Goal: Task Accomplishment & Management: Use online tool/utility

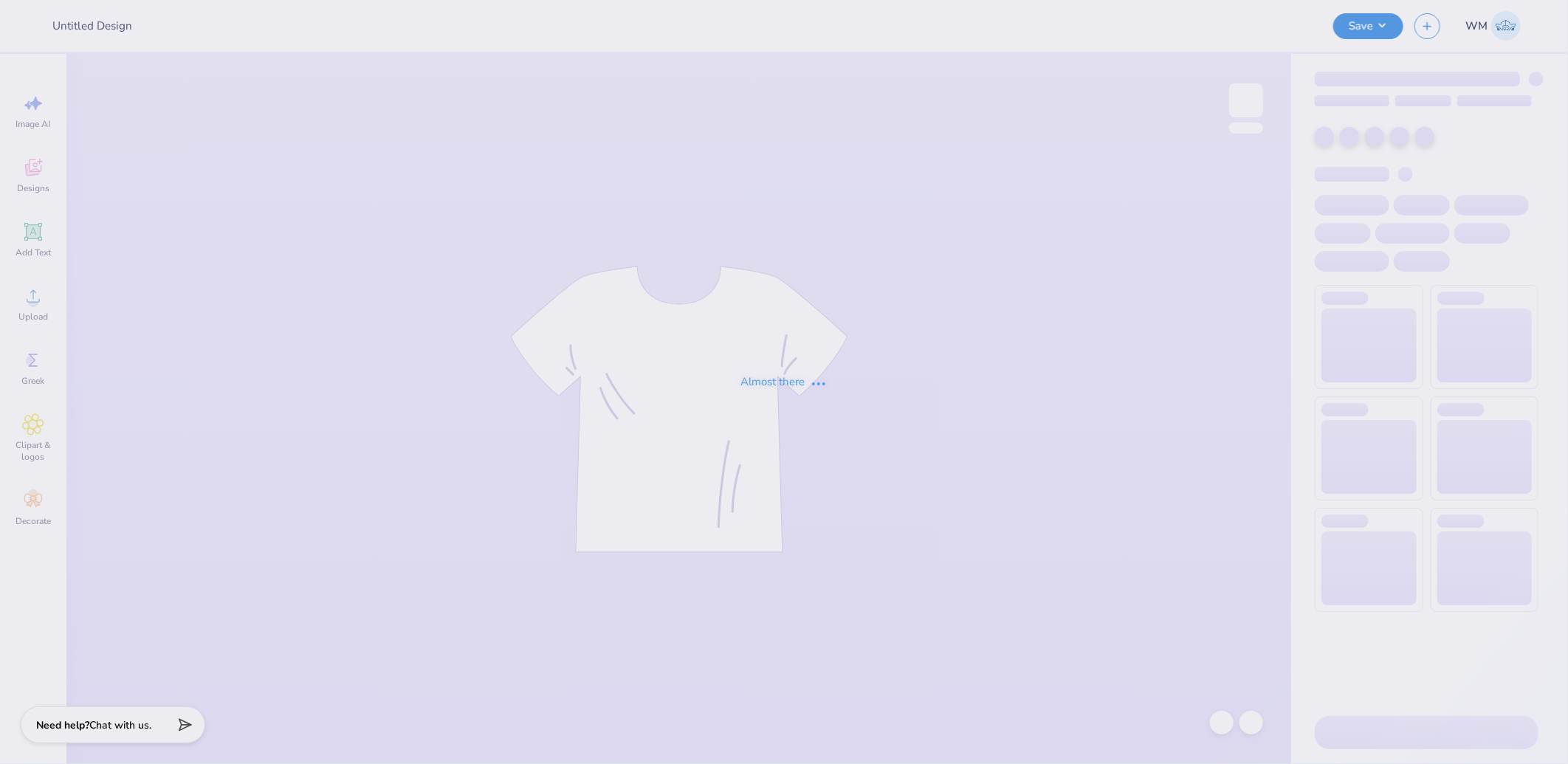
type input "ASA hoodie"
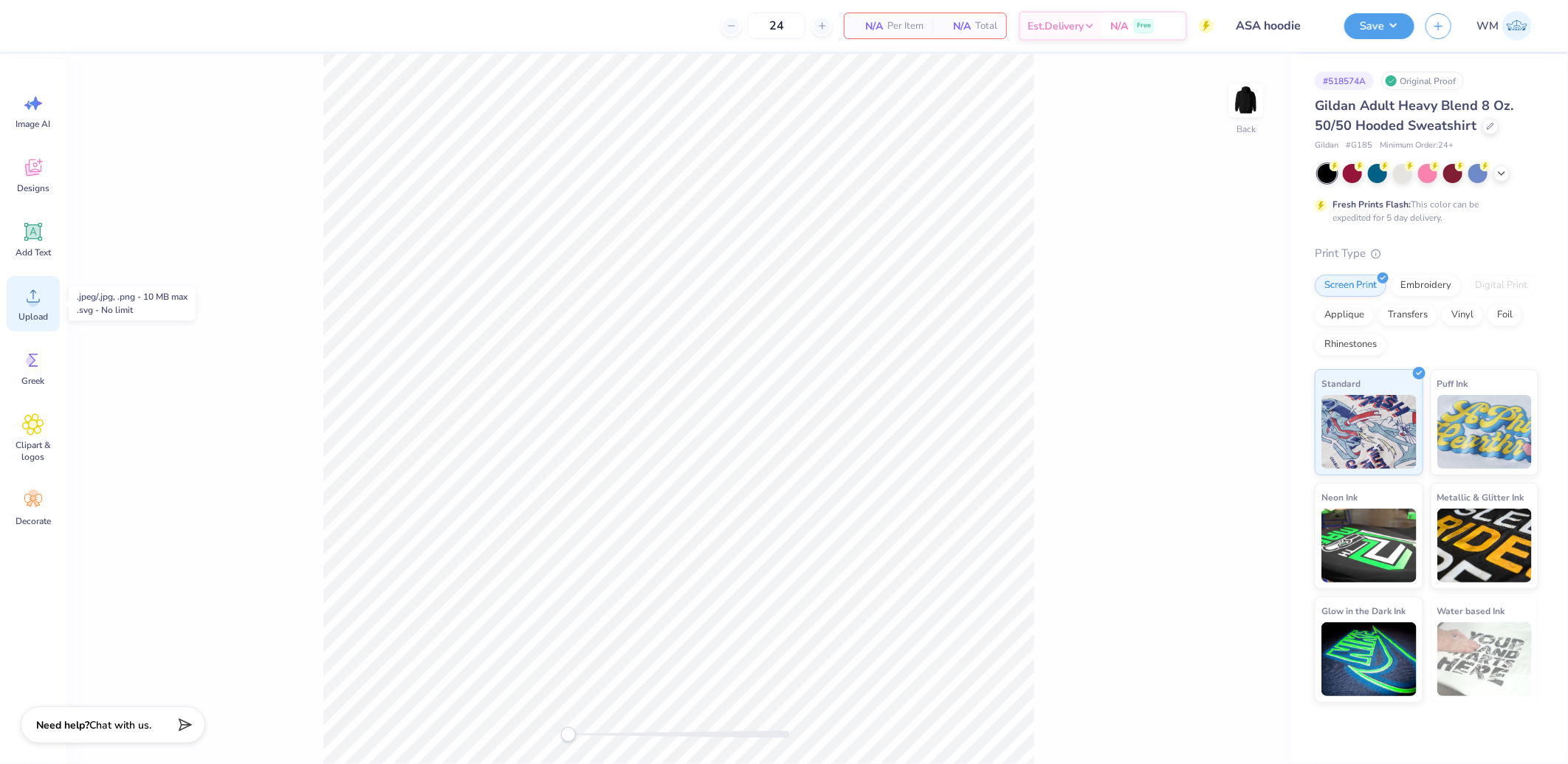
click at [26, 299] on icon at bounding box center [32, 296] width 22 height 22
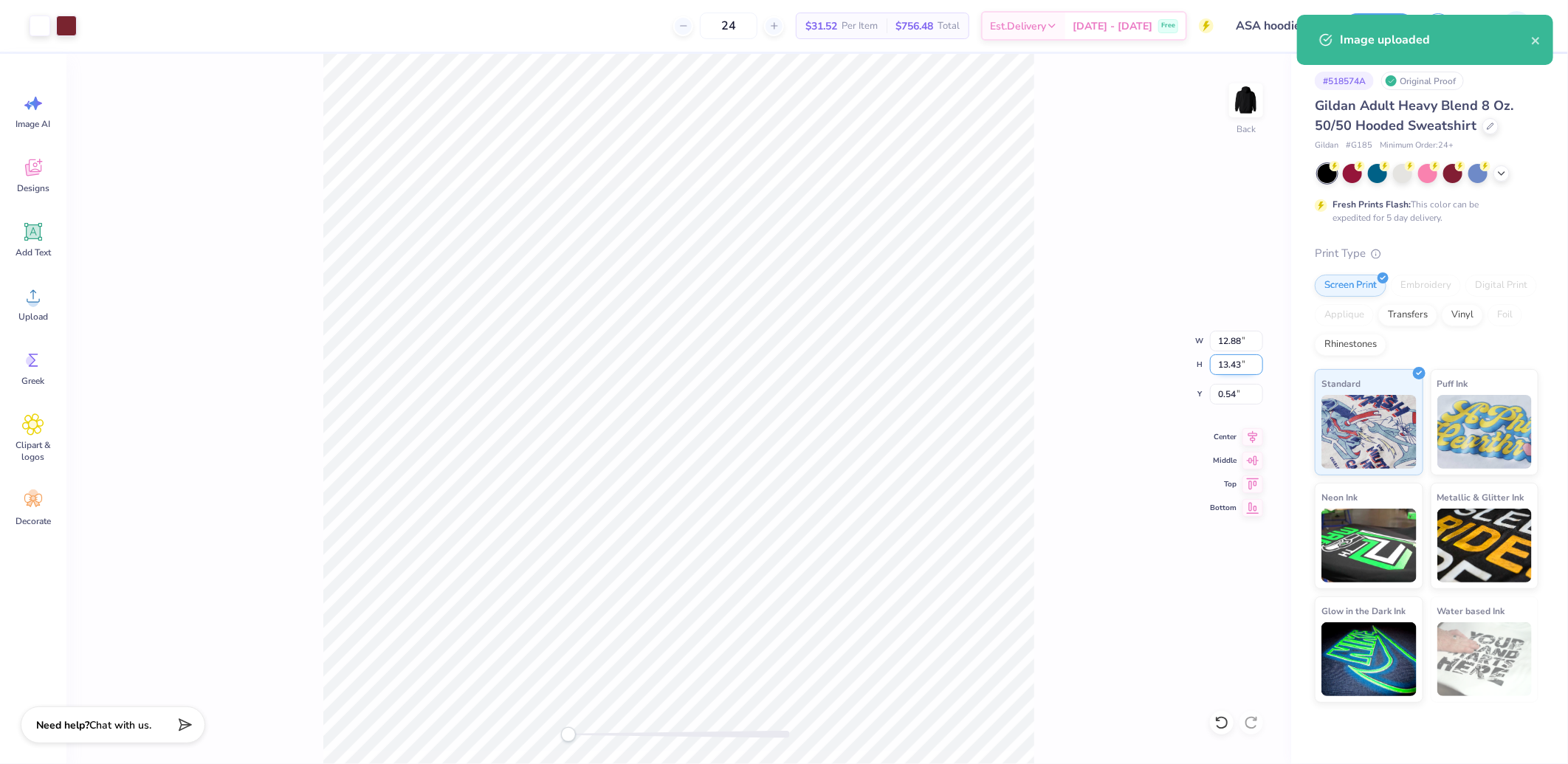
drag, startPoint x: 1243, startPoint y: 367, endPoint x: 1305, endPoint y: 367, distance: 62.0
click at [1243, 366] on input "13.43" at bounding box center [1236, 364] width 53 height 20
type input "3.5"
type input "3.36"
type input "3.50"
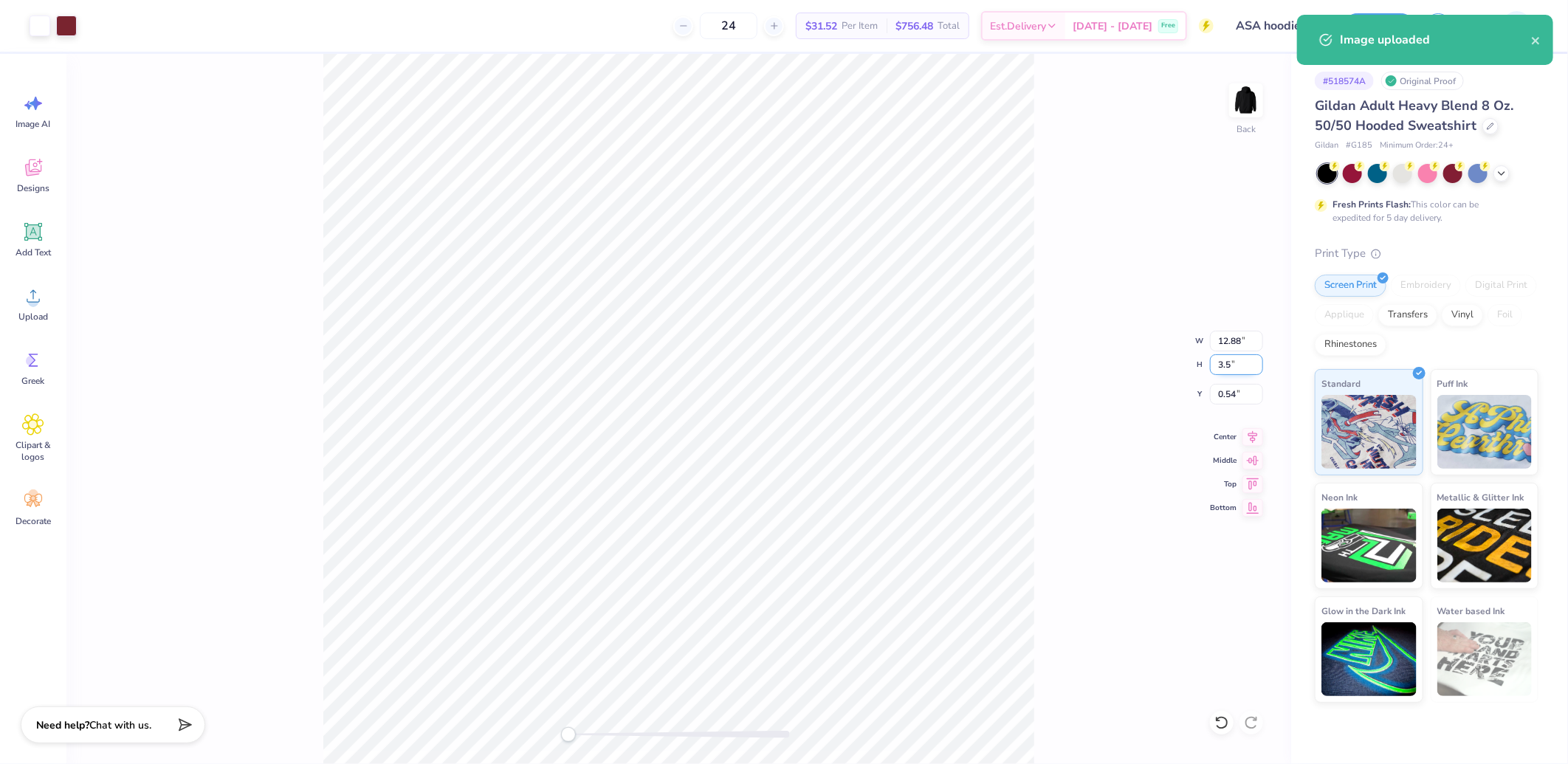
type input "5.50"
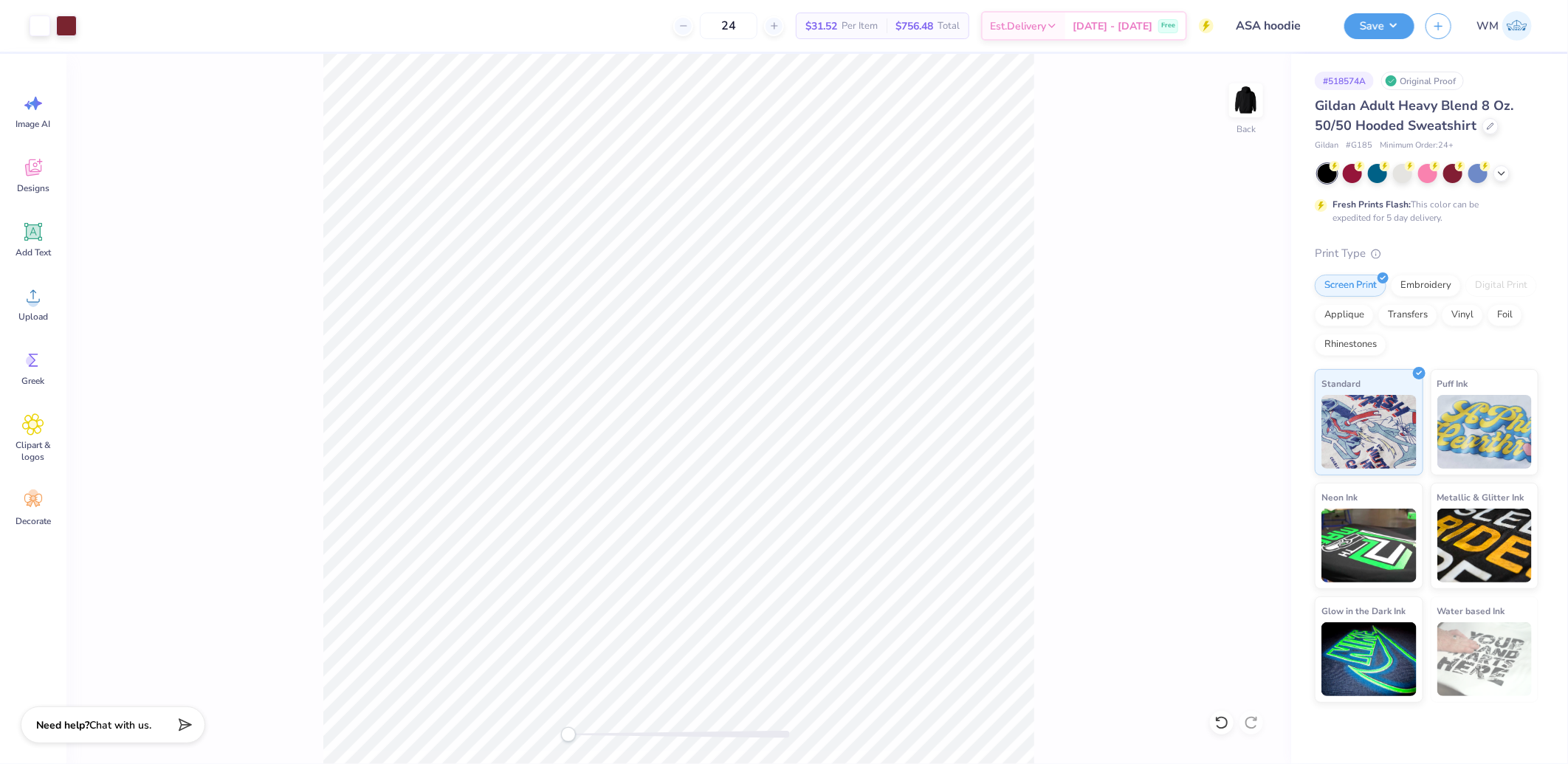
click at [513, 743] on div "Back" at bounding box center [678, 409] width 1225 height 710
click at [1247, 101] on img at bounding box center [1246, 100] width 59 height 59
click at [41, 303] on icon at bounding box center [32, 296] width 22 height 22
click at [1238, 337] on input "15.00" at bounding box center [1236, 340] width 53 height 20
type input "12.50"
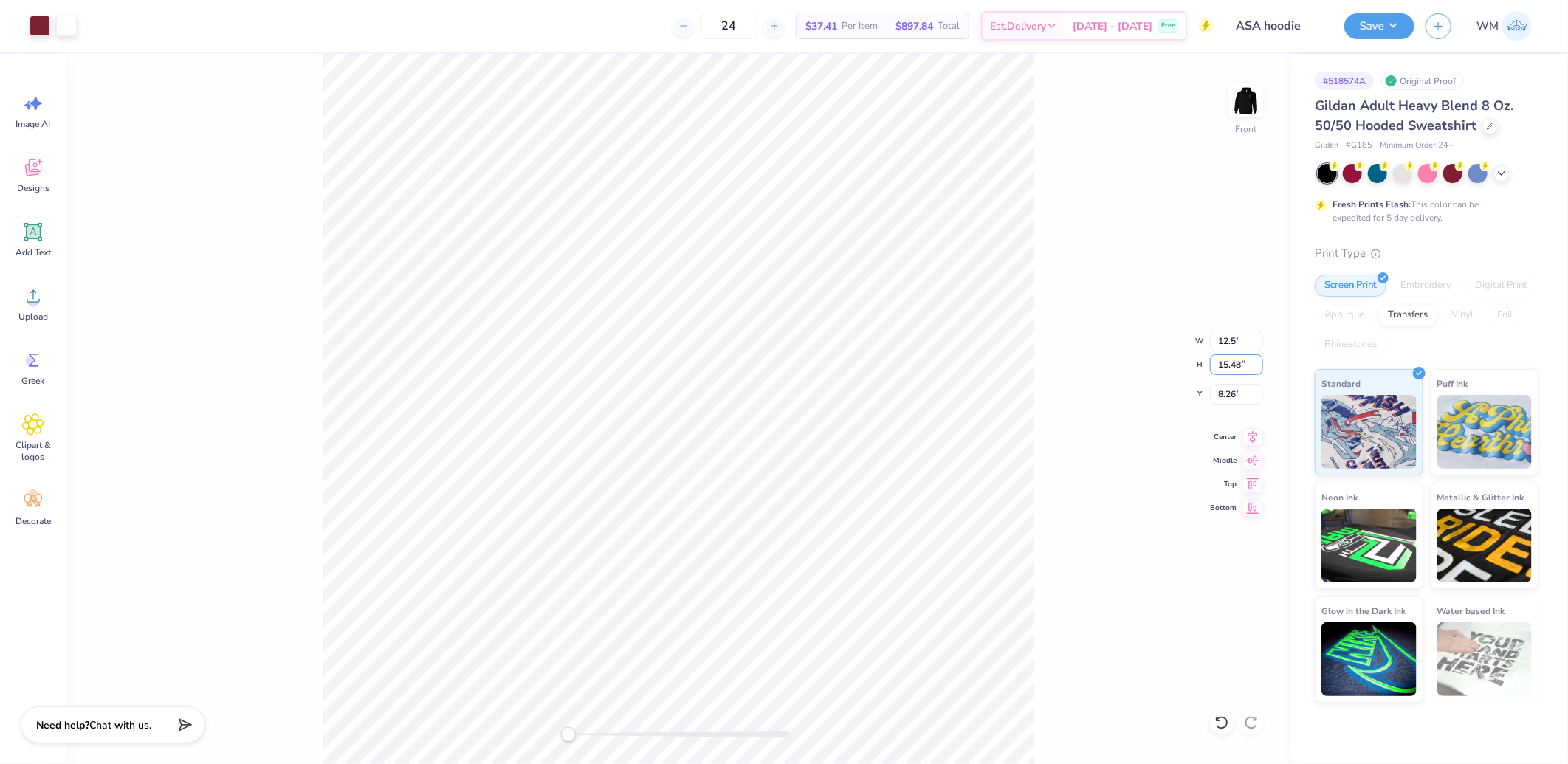
type input "12.90"
click at [1242, 397] on input "9.55" at bounding box center [1236, 394] width 53 height 20
type input "6"
click at [1398, 23] on button "Save" at bounding box center [1379, 24] width 70 height 26
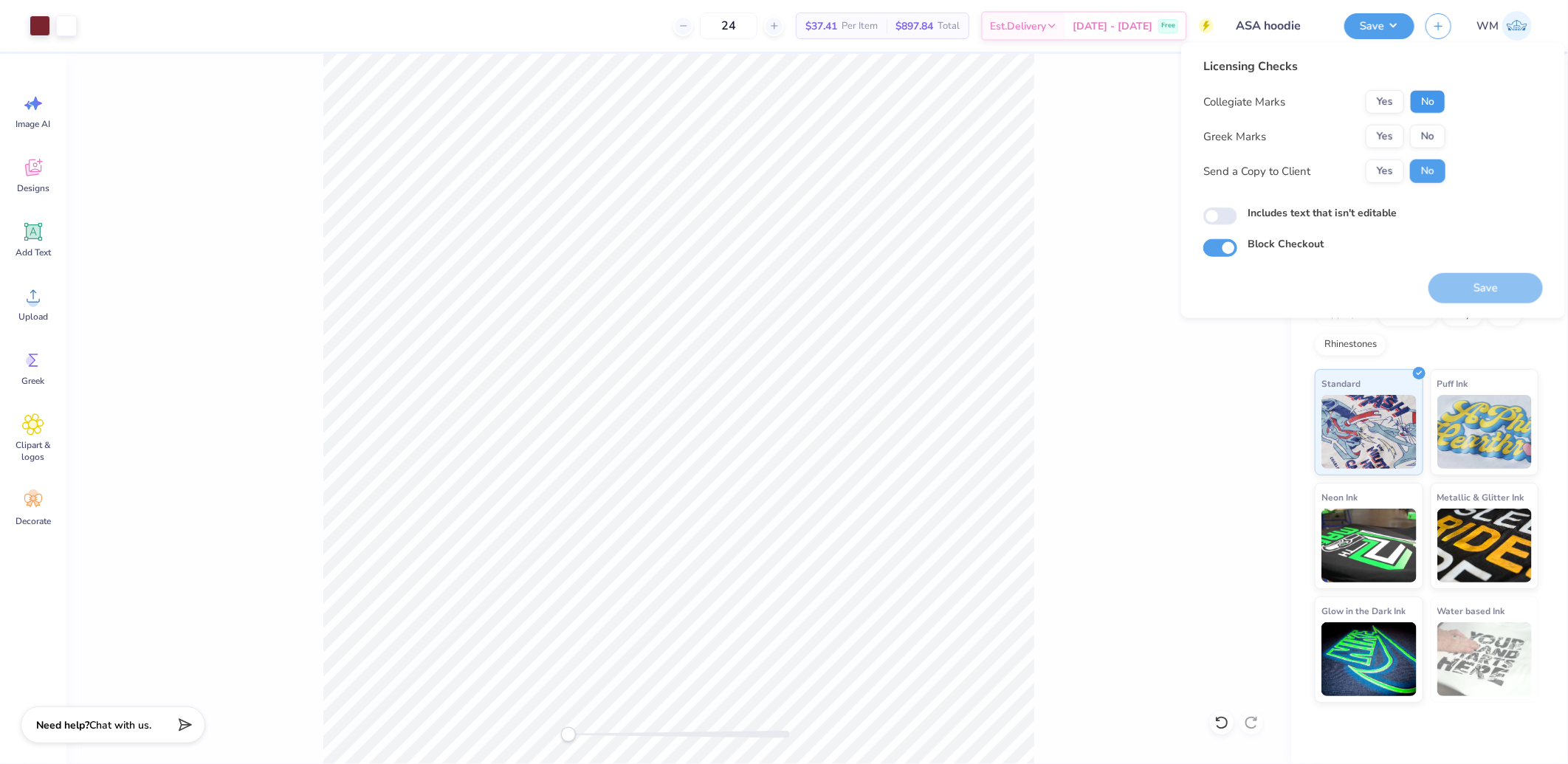
click at [1440, 99] on button "No" at bounding box center [1427, 102] width 35 height 23
click at [1391, 145] on button "Yes" at bounding box center [1384, 136] width 38 height 23
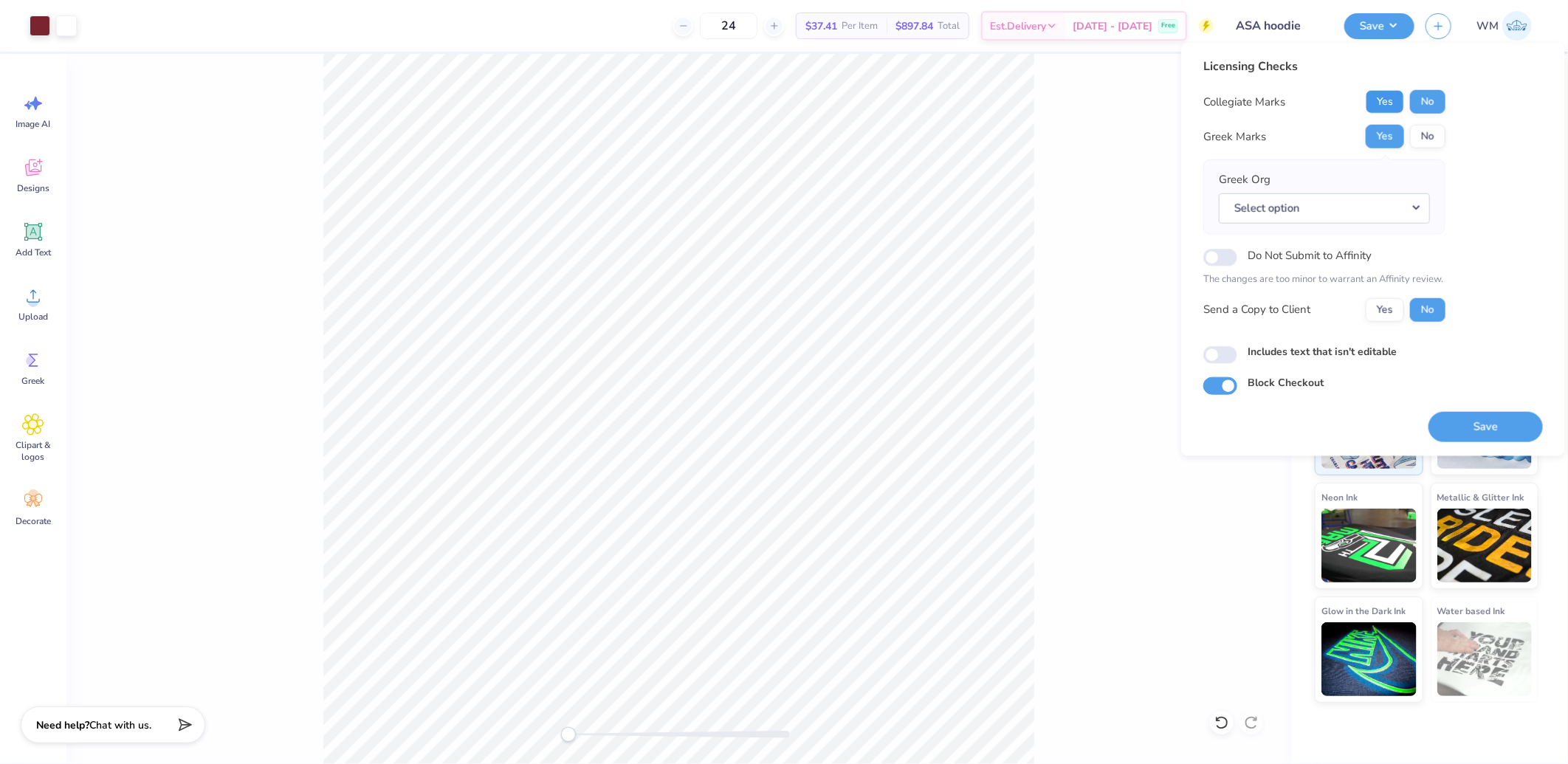
click at [1387, 98] on button "Yes" at bounding box center [1384, 102] width 38 height 23
click at [1419, 134] on button "No" at bounding box center [1427, 136] width 35 height 23
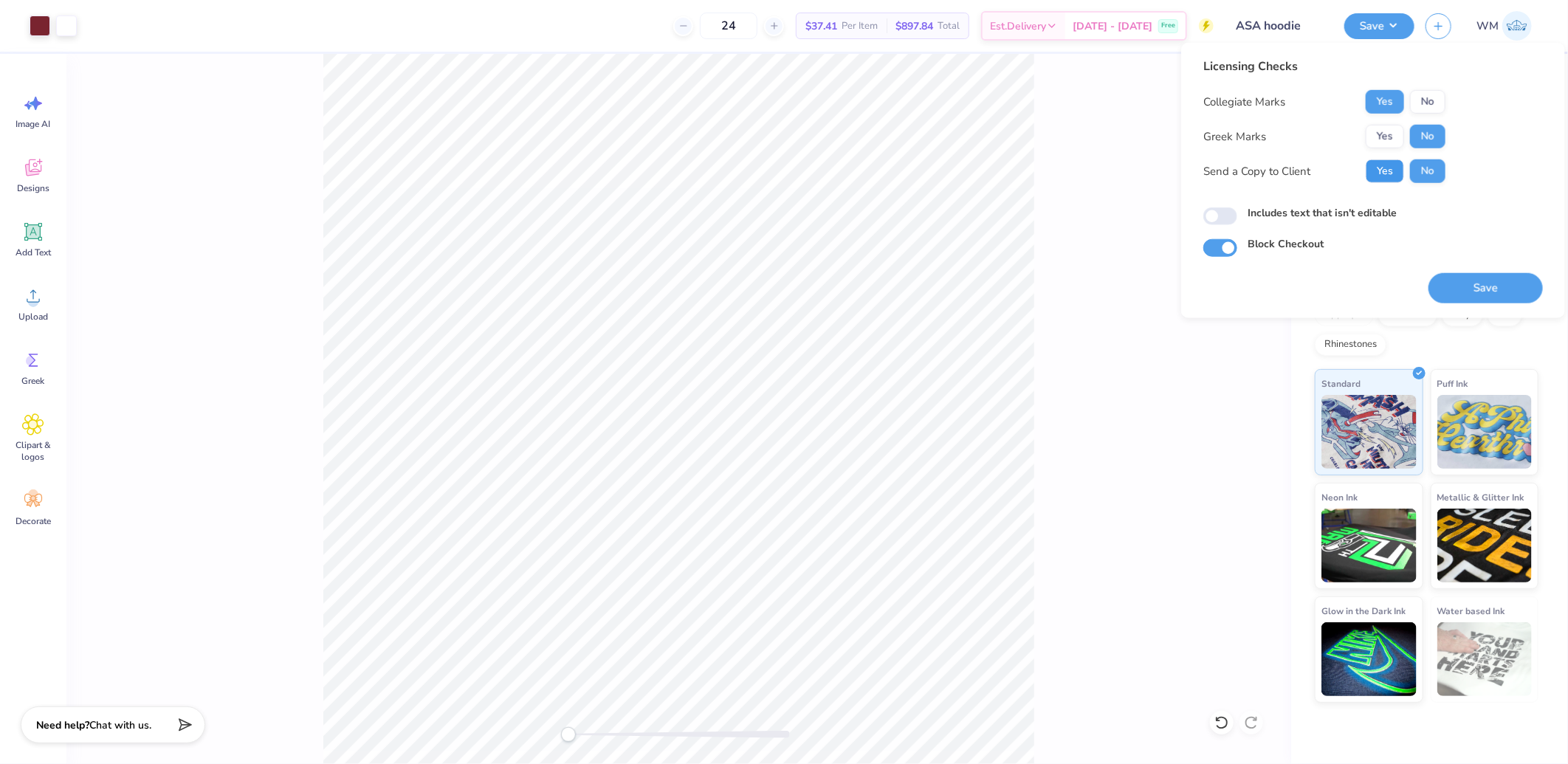
click at [1383, 169] on button "Yes" at bounding box center [1384, 171] width 38 height 23
click at [1216, 212] on input "Includes text that isn't editable" at bounding box center [1220, 217] width 34 height 18
checkbox input "true"
click at [1488, 293] on button "Save" at bounding box center [1486, 288] width 114 height 30
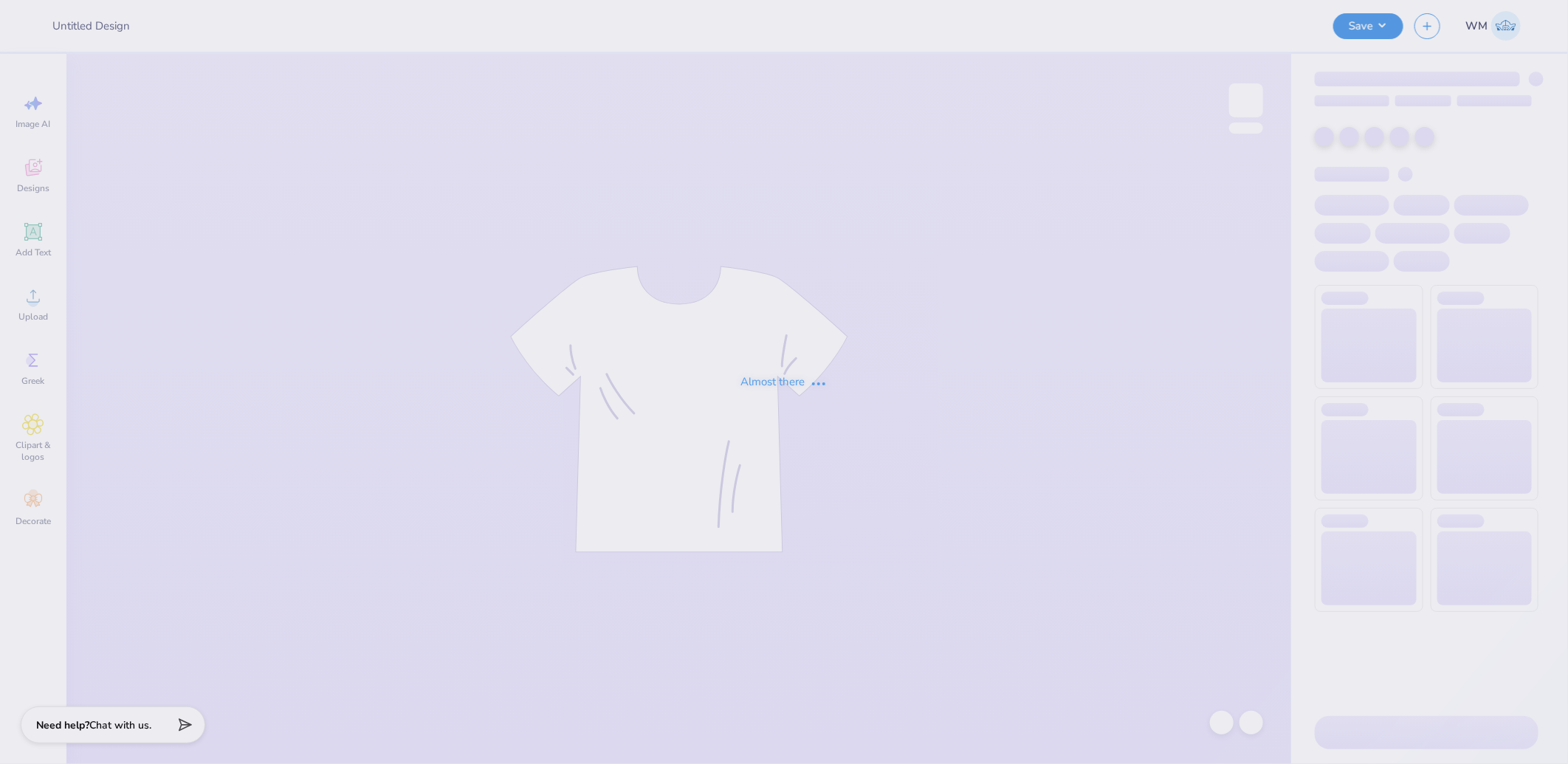
type input "member merch crew"
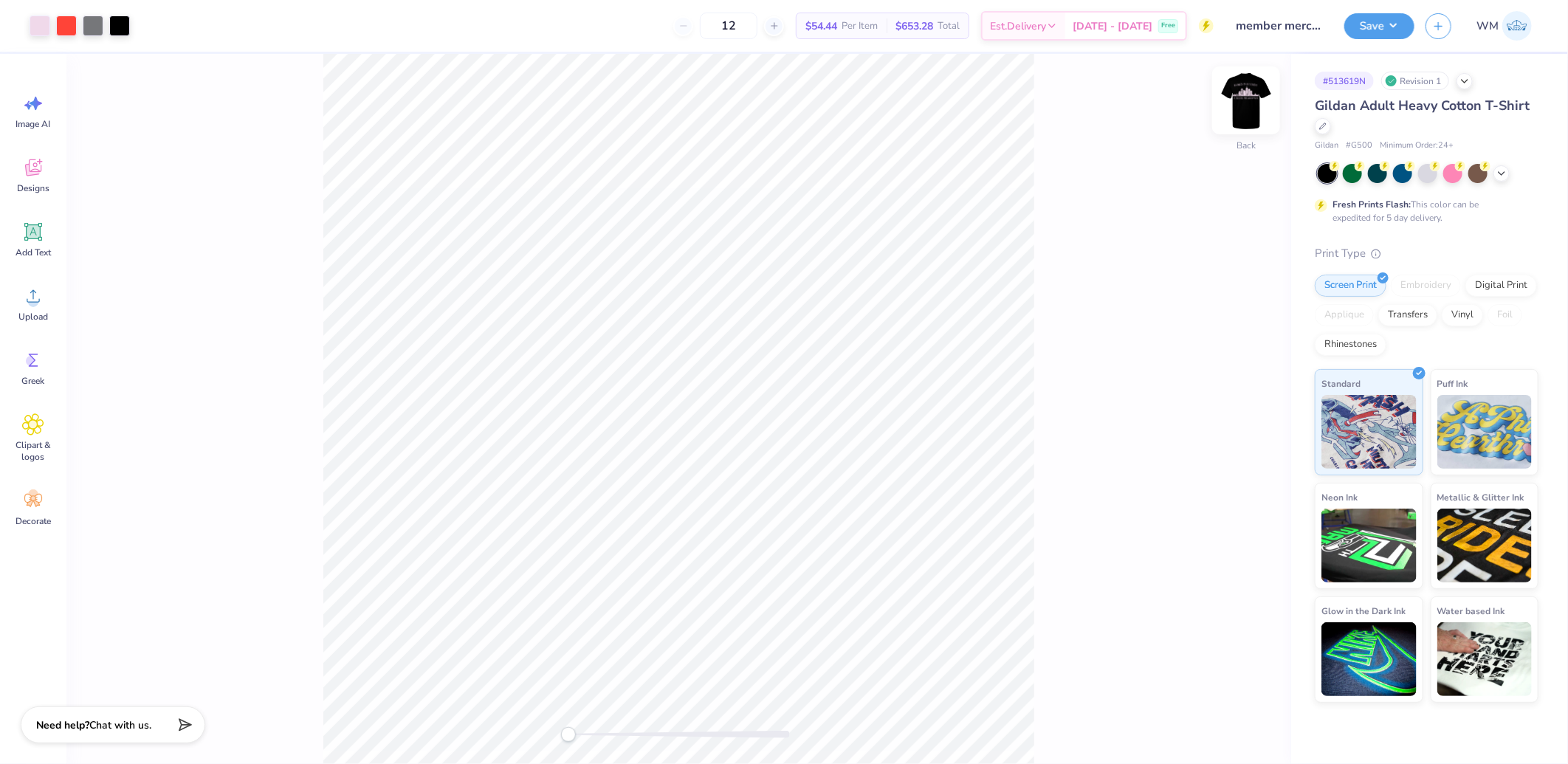
click at [1246, 107] on img at bounding box center [1246, 100] width 59 height 59
click at [1221, 726] on icon at bounding box center [1222, 723] width 15 height 15
click at [750, 498] on li "Download vector" at bounding box center [744, 497] width 116 height 29
click at [1228, 343] on input "14.71" at bounding box center [1236, 340] width 53 height 20
type input "14.53"
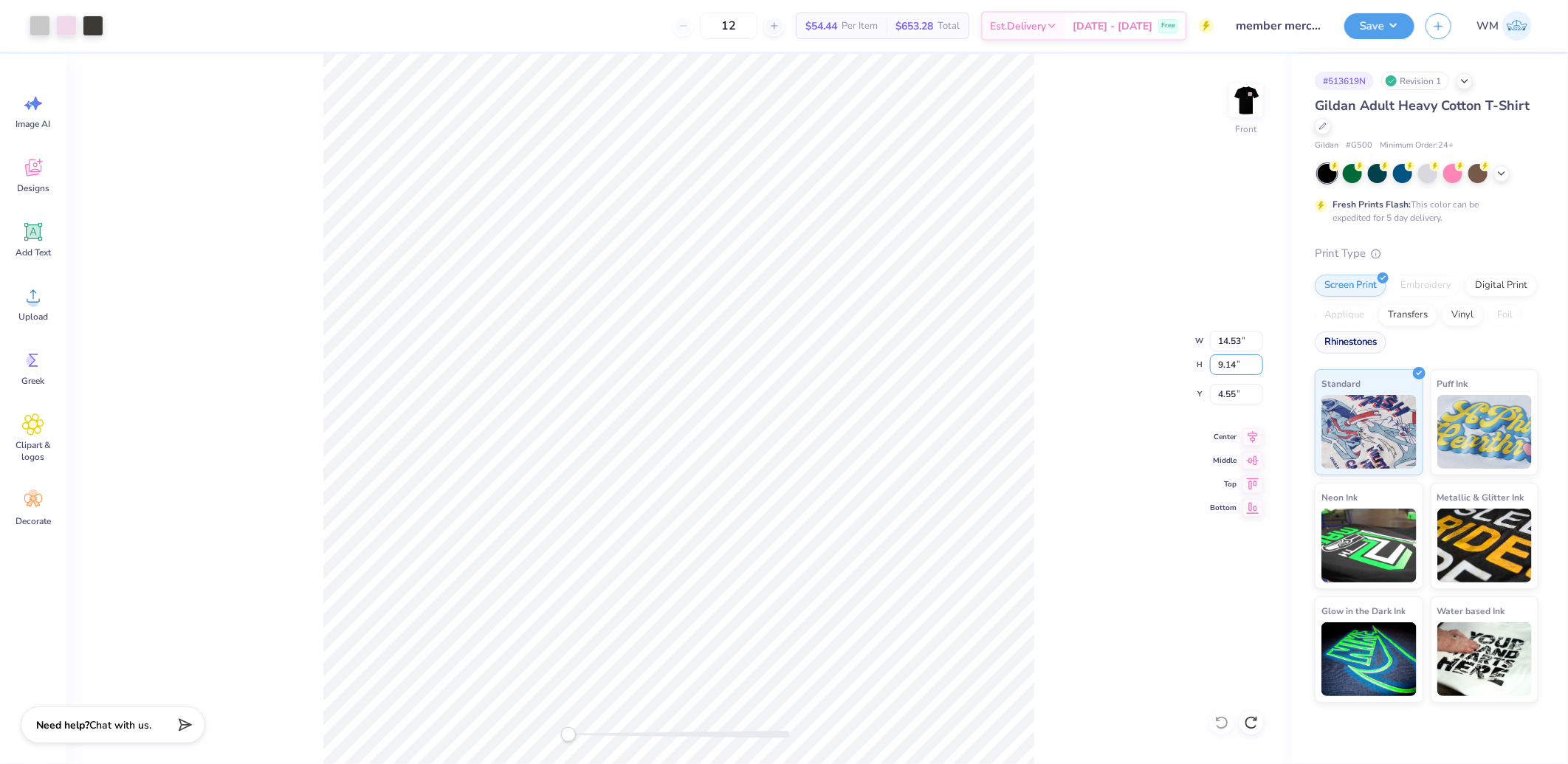
type input "9.03"
type input "4.61"
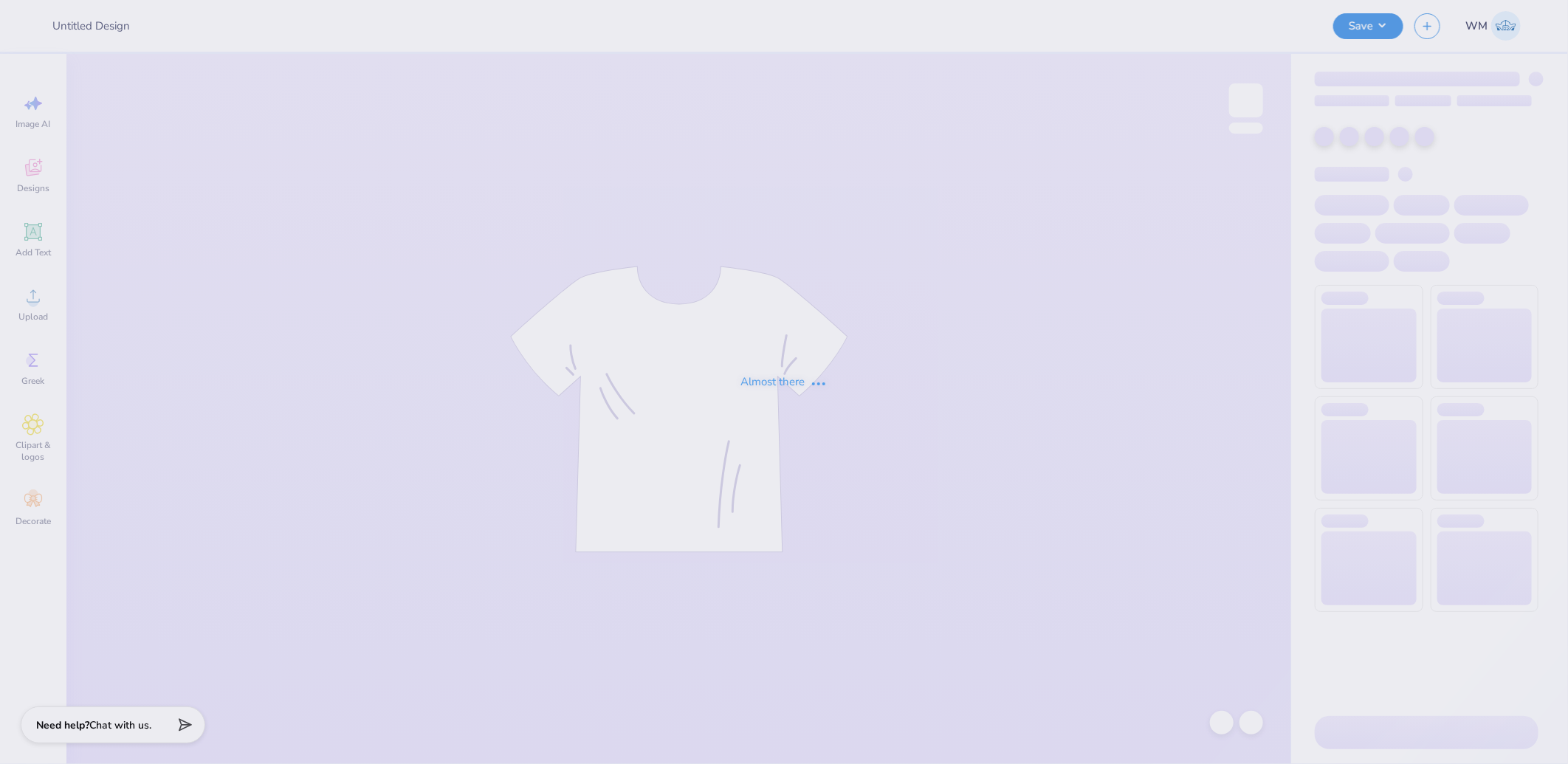
type input "member merch crew"
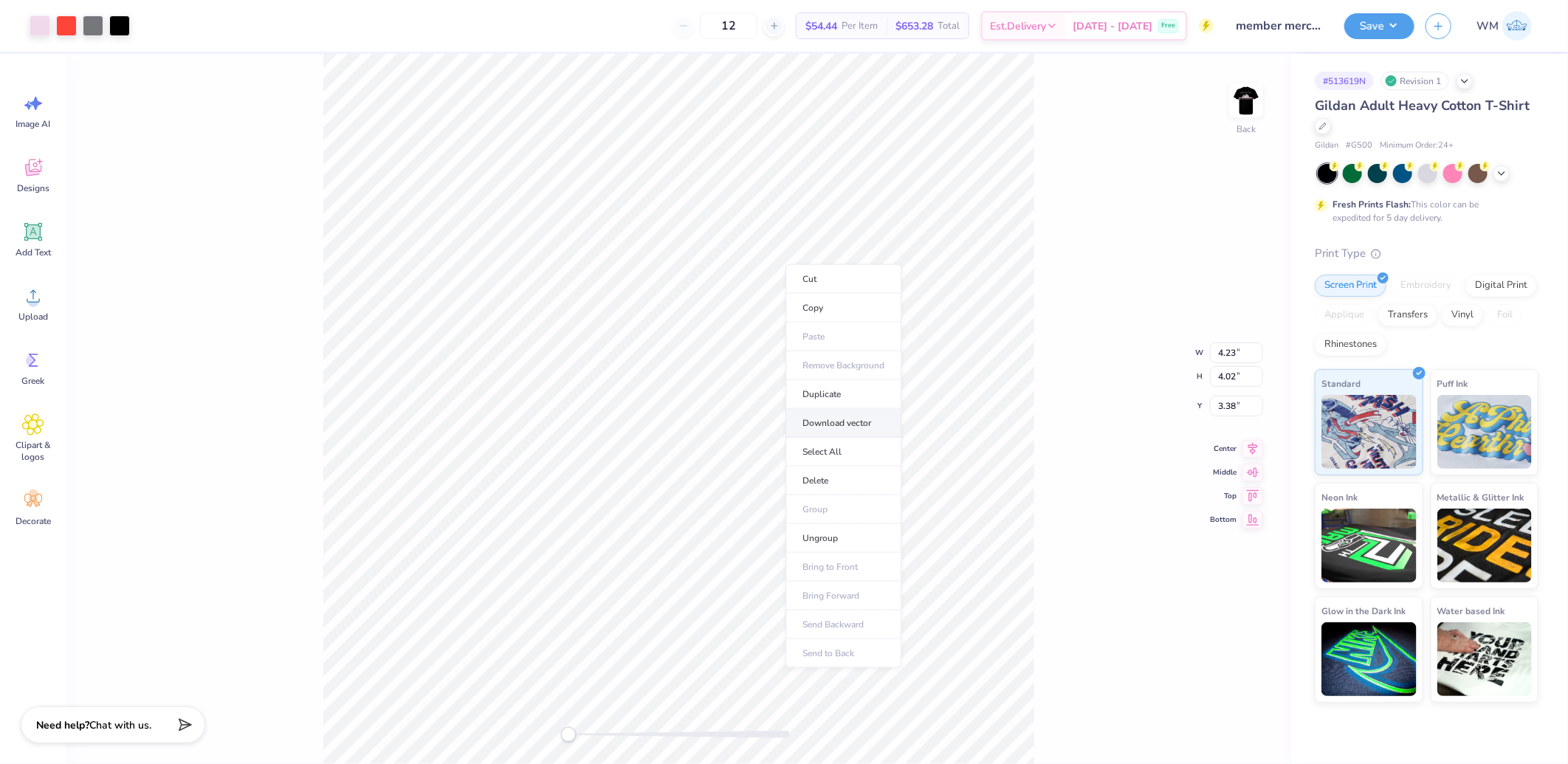
click at [823, 419] on li "Download vector" at bounding box center [844, 423] width 116 height 29
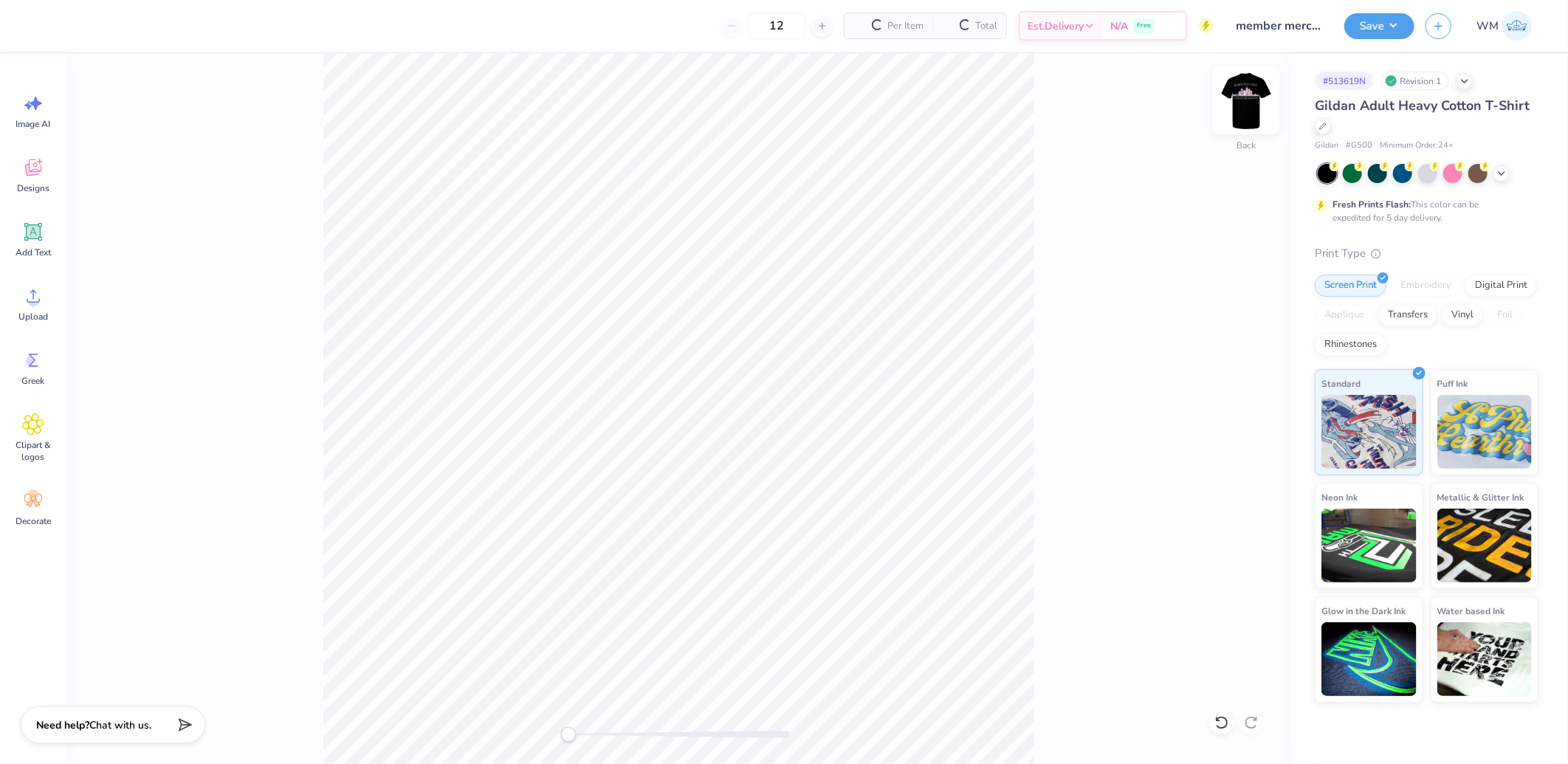
click at [1251, 107] on img at bounding box center [1246, 100] width 59 height 59
click at [27, 298] on icon at bounding box center [32, 296] width 22 height 22
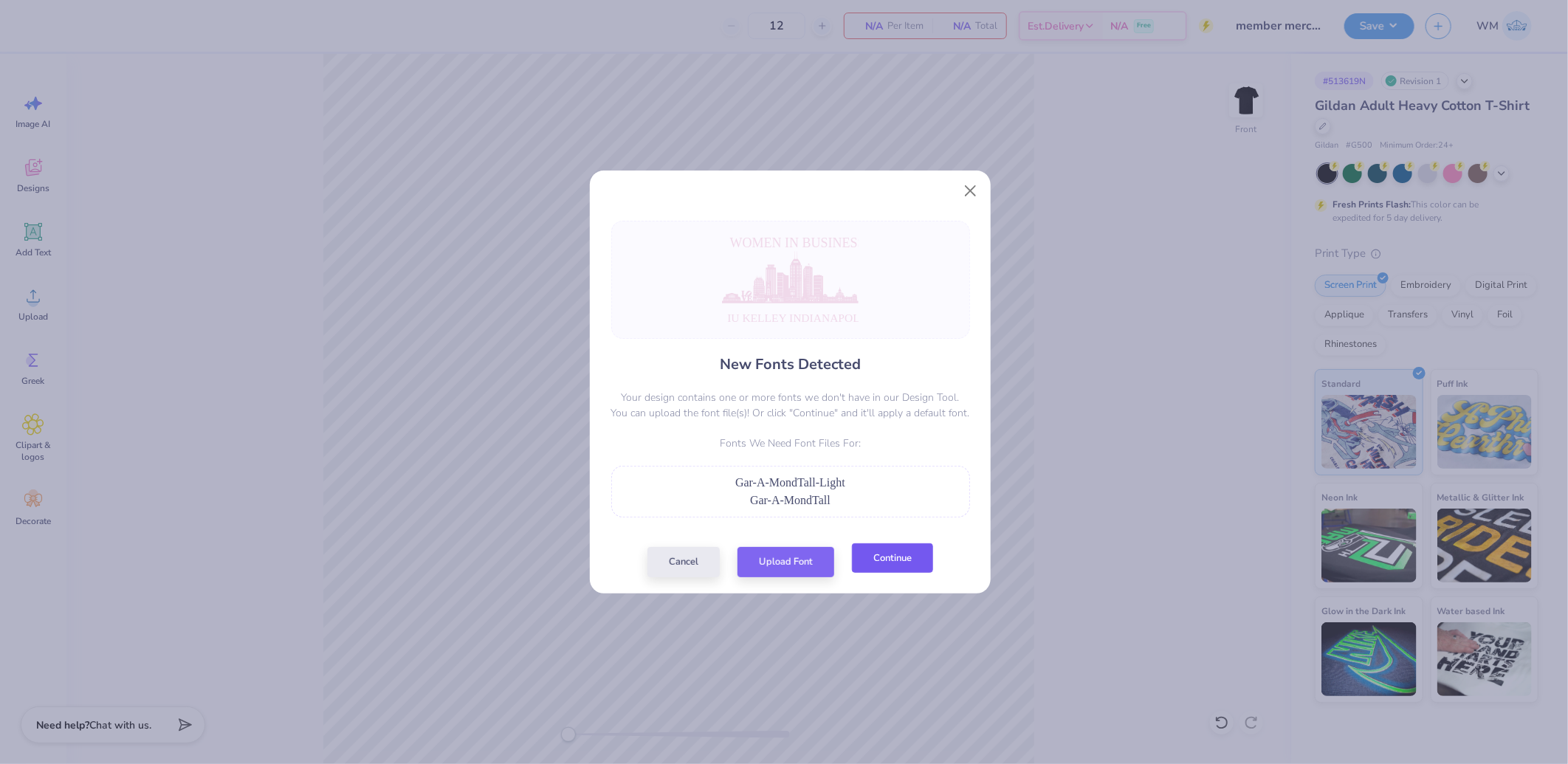
click at [877, 562] on button "Continue" at bounding box center [893, 559] width 81 height 30
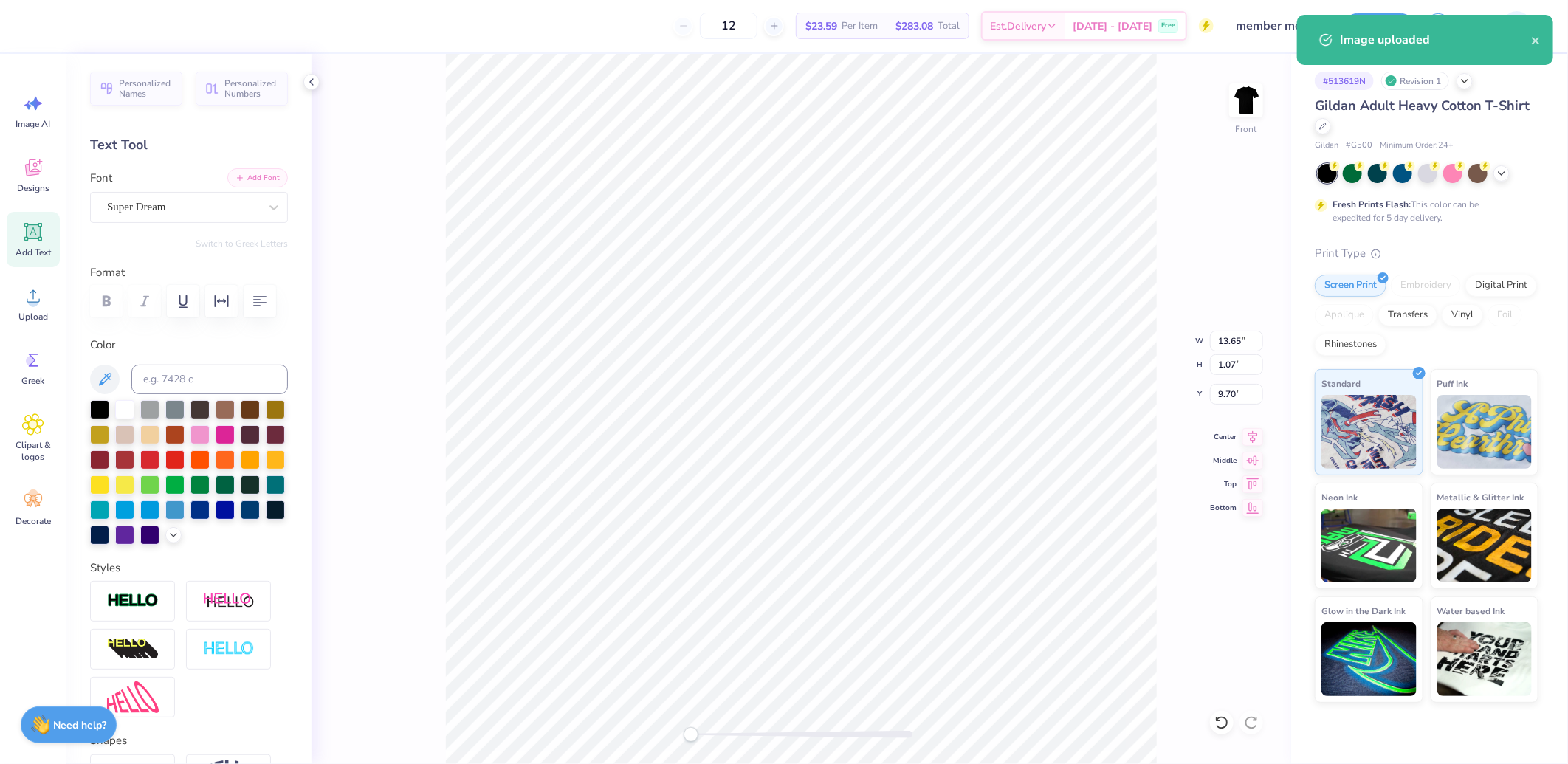
click at [255, 178] on button "Add Font" at bounding box center [257, 178] width 60 height 19
click at [252, 171] on button "Add Font" at bounding box center [257, 178] width 60 height 19
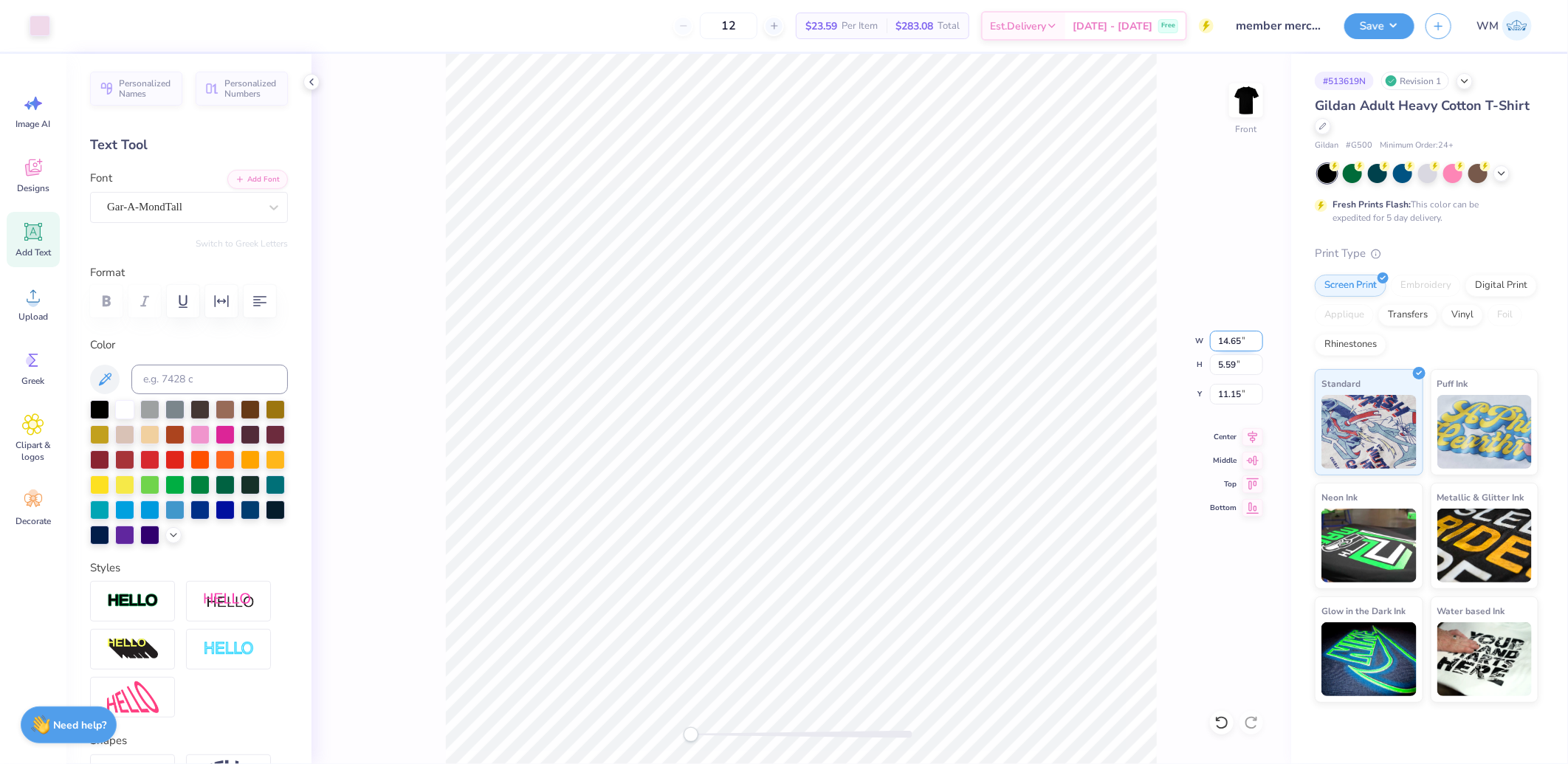
click at [1242, 340] on input "14.65" at bounding box center [1236, 340] width 53 height 20
type input "14.53"
type input "5.55"
type input "11.17"
click at [1247, 434] on icon at bounding box center [1253, 435] width 20 height 18
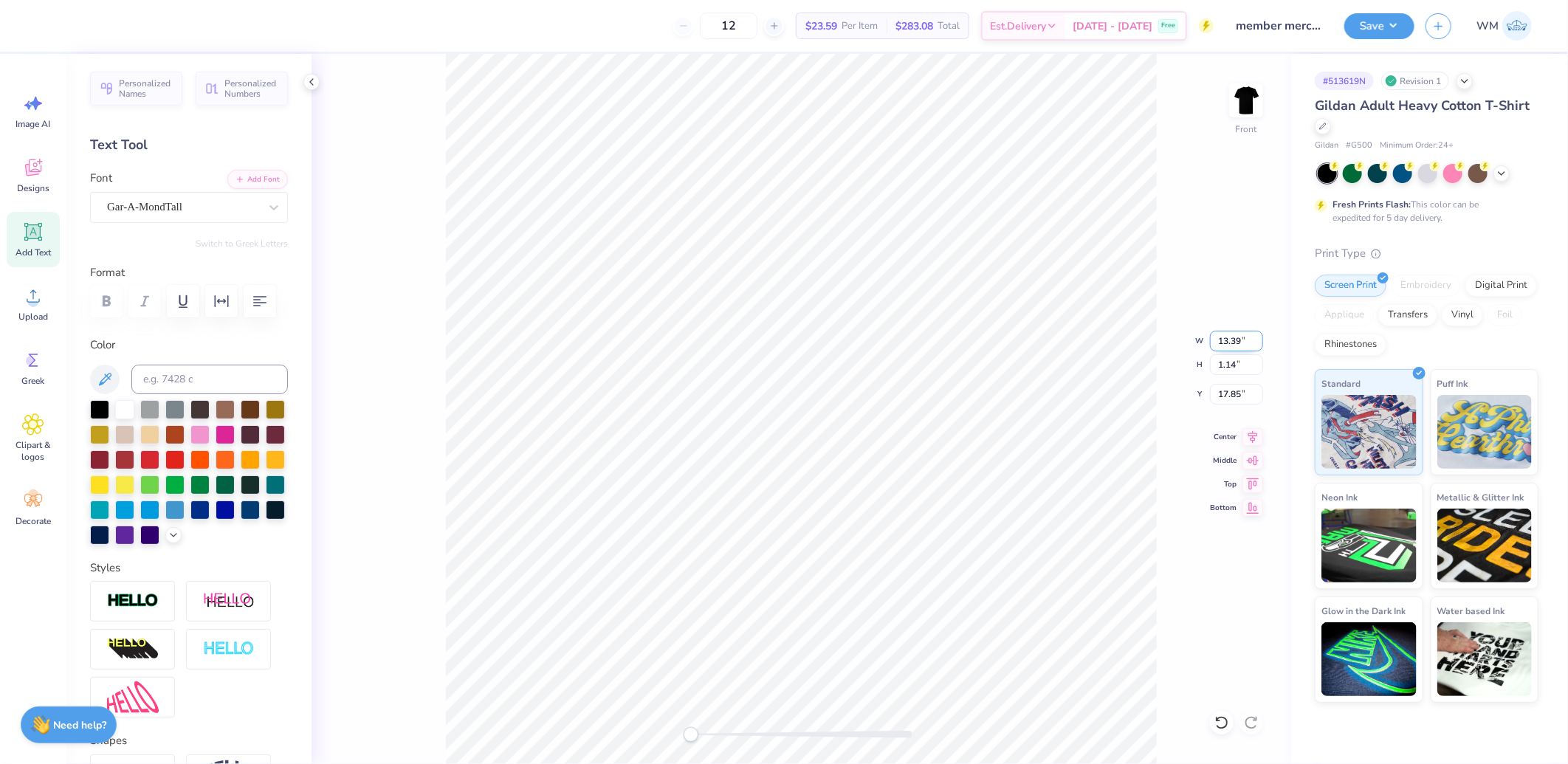
click at [1239, 338] on input "13.39" at bounding box center [1236, 340] width 53 height 20
type input "13.37"
click at [1256, 434] on icon at bounding box center [1253, 435] width 20 height 18
click at [1235, 342] on input "12.93" at bounding box center [1236, 340] width 53 height 20
type input "12.88"
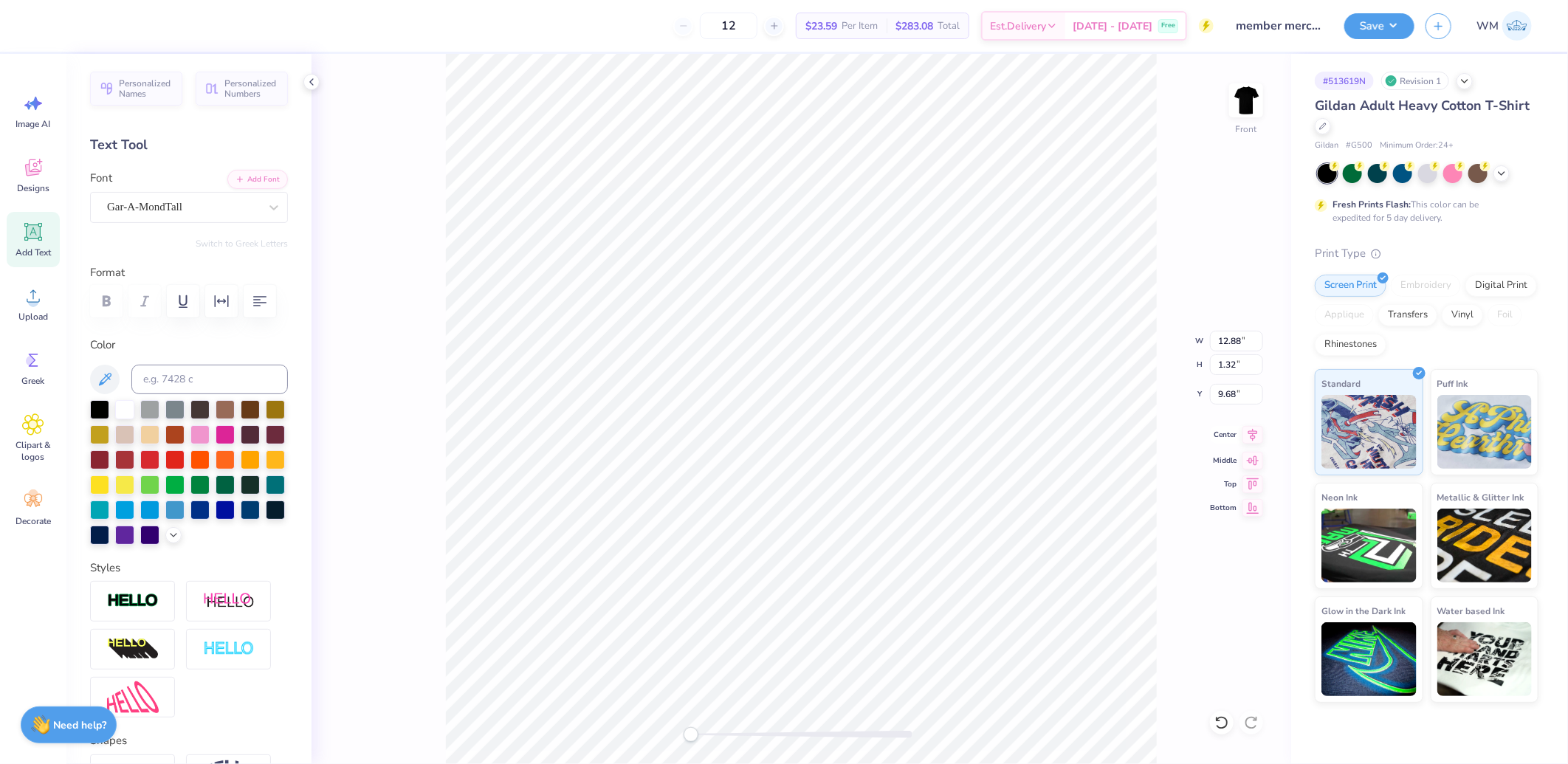
click at [1250, 430] on icon at bounding box center [1253, 435] width 20 height 18
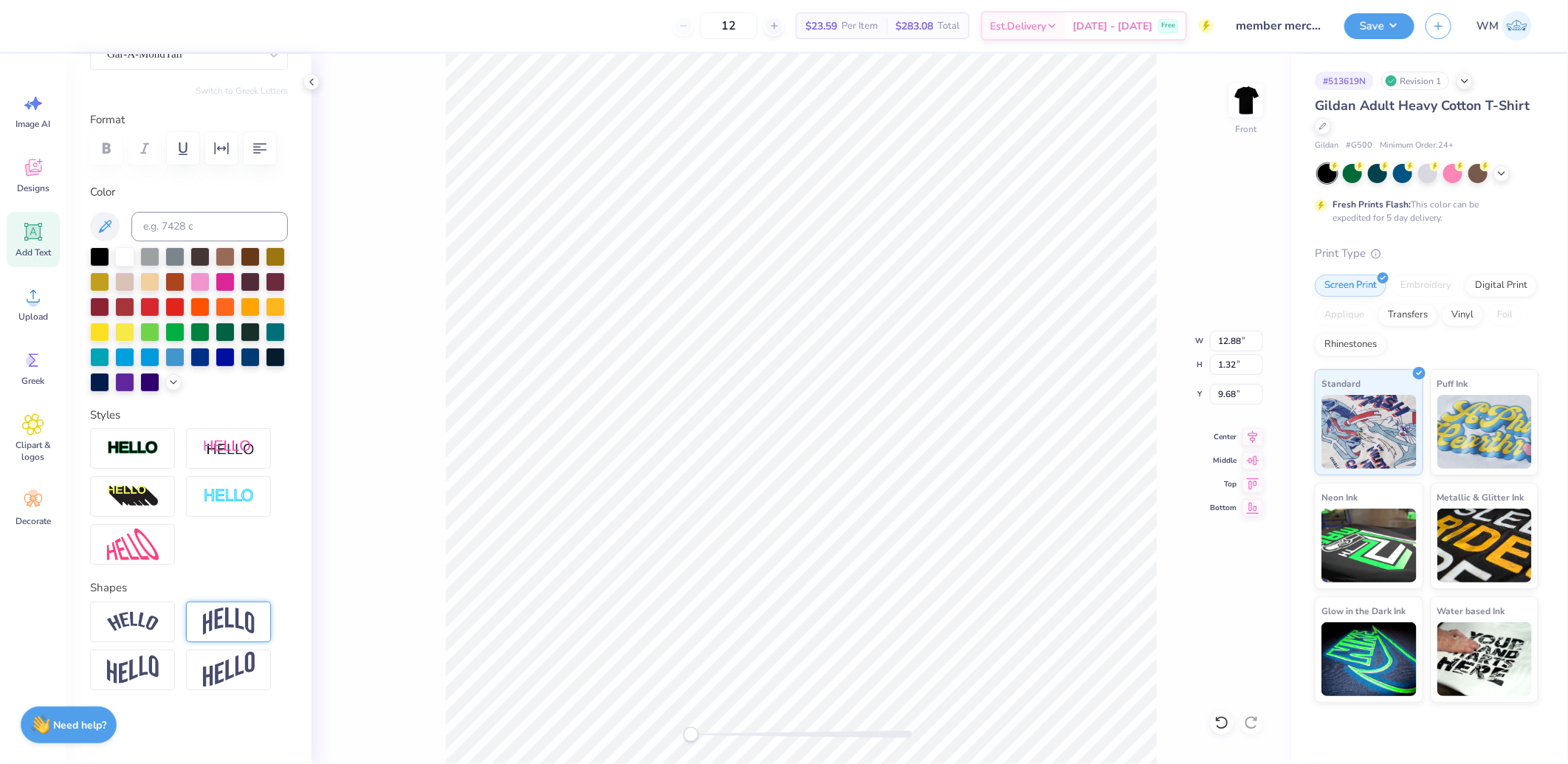
click at [218, 622] on img at bounding box center [229, 621] width 52 height 28
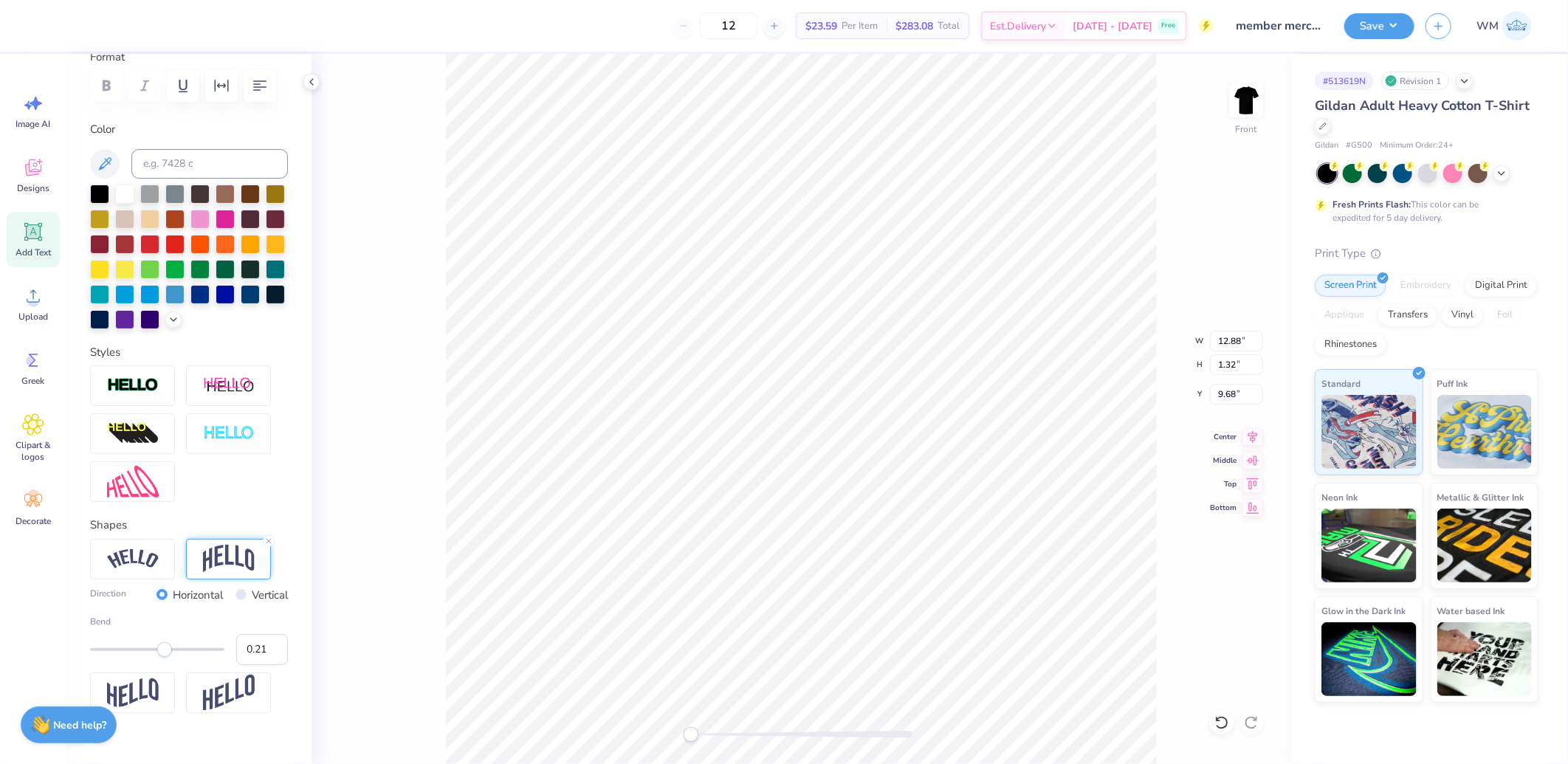
type input "0.20"
drag, startPoint x: 178, startPoint y: 714, endPoint x: 163, endPoint y: 714, distance: 15.0
click at [163, 657] on div "Accessibility label" at bounding box center [163, 650] width 15 height 15
click at [259, 665] on input "0.19" at bounding box center [262, 649] width 52 height 31
click at [259, 665] on input "0.18" at bounding box center [262, 649] width 52 height 31
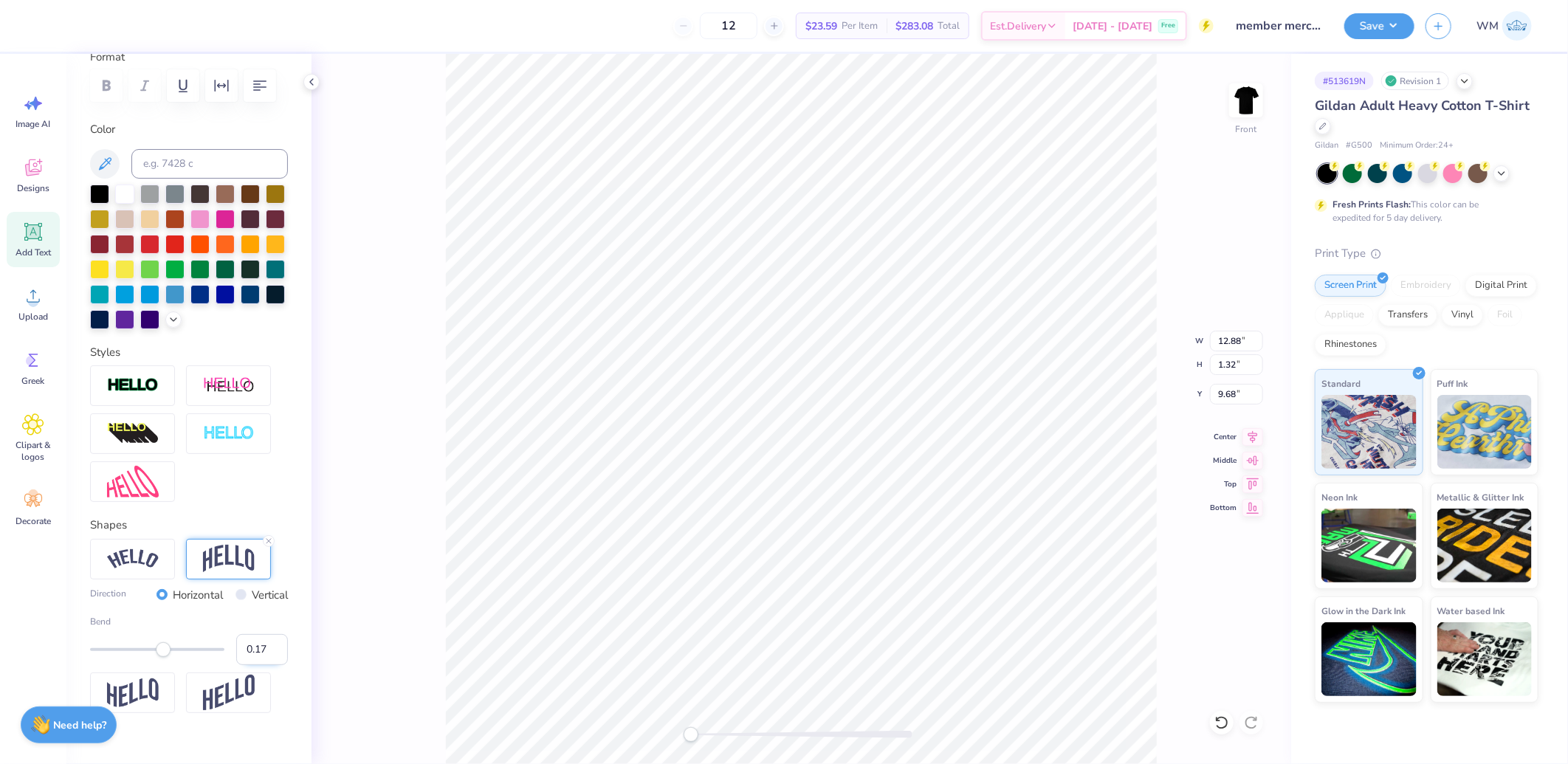
click at [259, 665] on input "0.17" at bounding box center [262, 649] width 52 height 31
click at [259, 665] on input "0.16" at bounding box center [262, 649] width 52 height 31
click at [259, 665] on input "0.15" at bounding box center [262, 649] width 52 height 31
type input "0.14"
click at [259, 665] on input "0.14" at bounding box center [262, 649] width 52 height 31
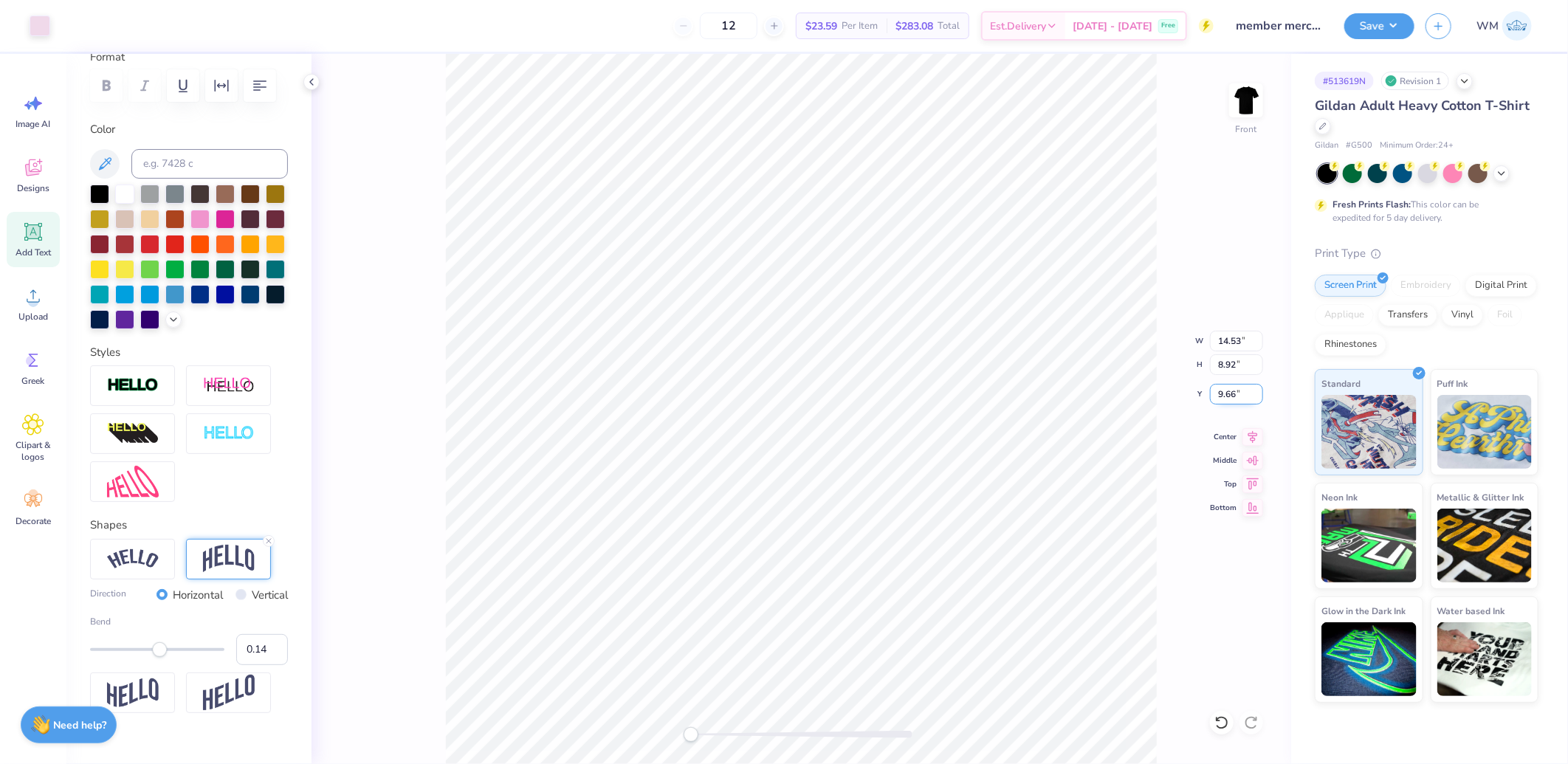
click at [1244, 396] on input "9.66" at bounding box center [1236, 394] width 53 height 20
type input "3.00"
click at [1235, 394] on input "3.00" at bounding box center [1236, 394] width 53 height 20
type input "4.72"
click at [1256, 436] on icon at bounding box center [1253, 435] width 20 height 18
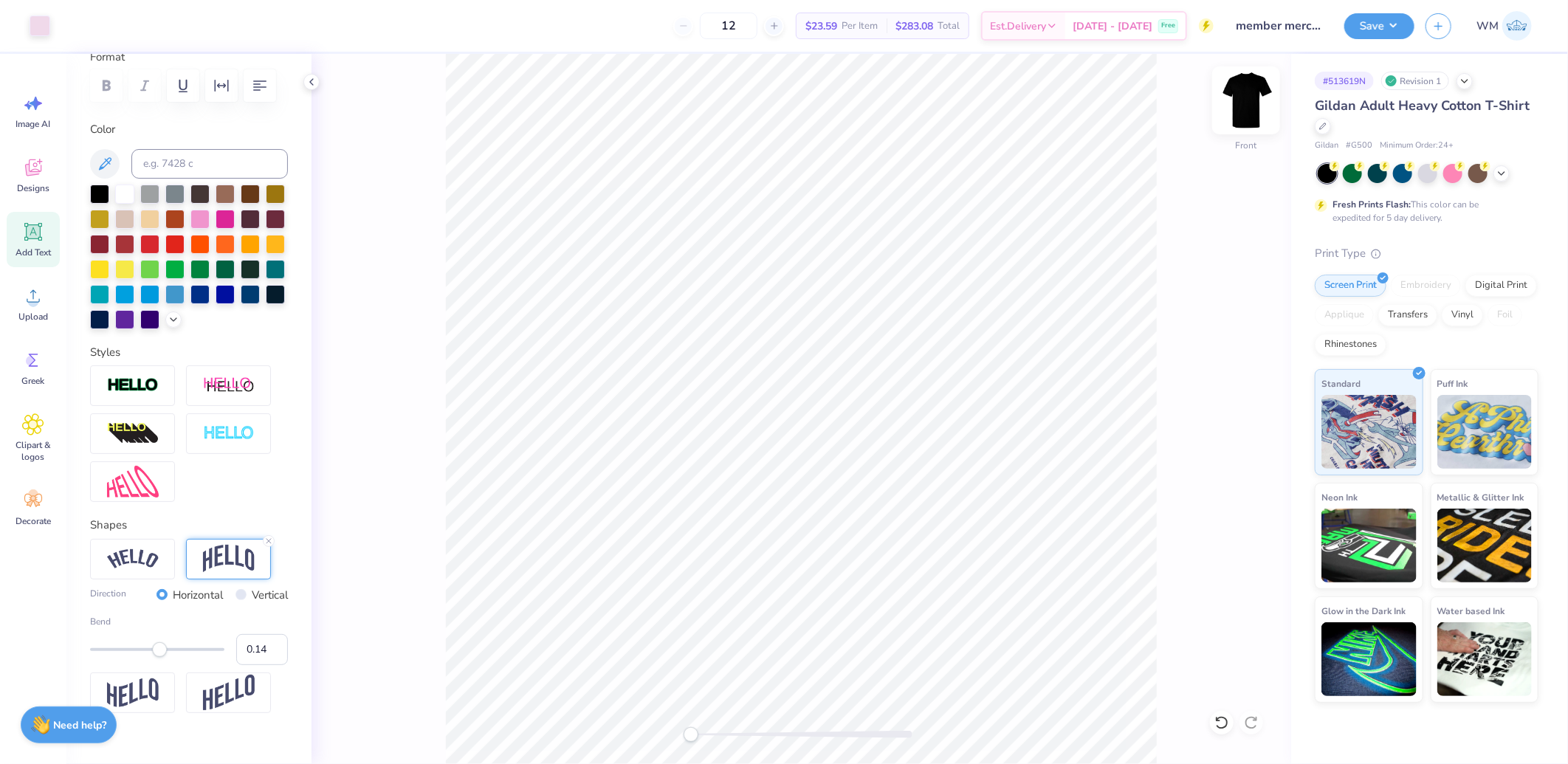
click at [1241, 105] on img at bounding box center [1246, 100] width 59 height 59
click at [28, 303] on circle at bounding box center [33, 302] width 11 height 11
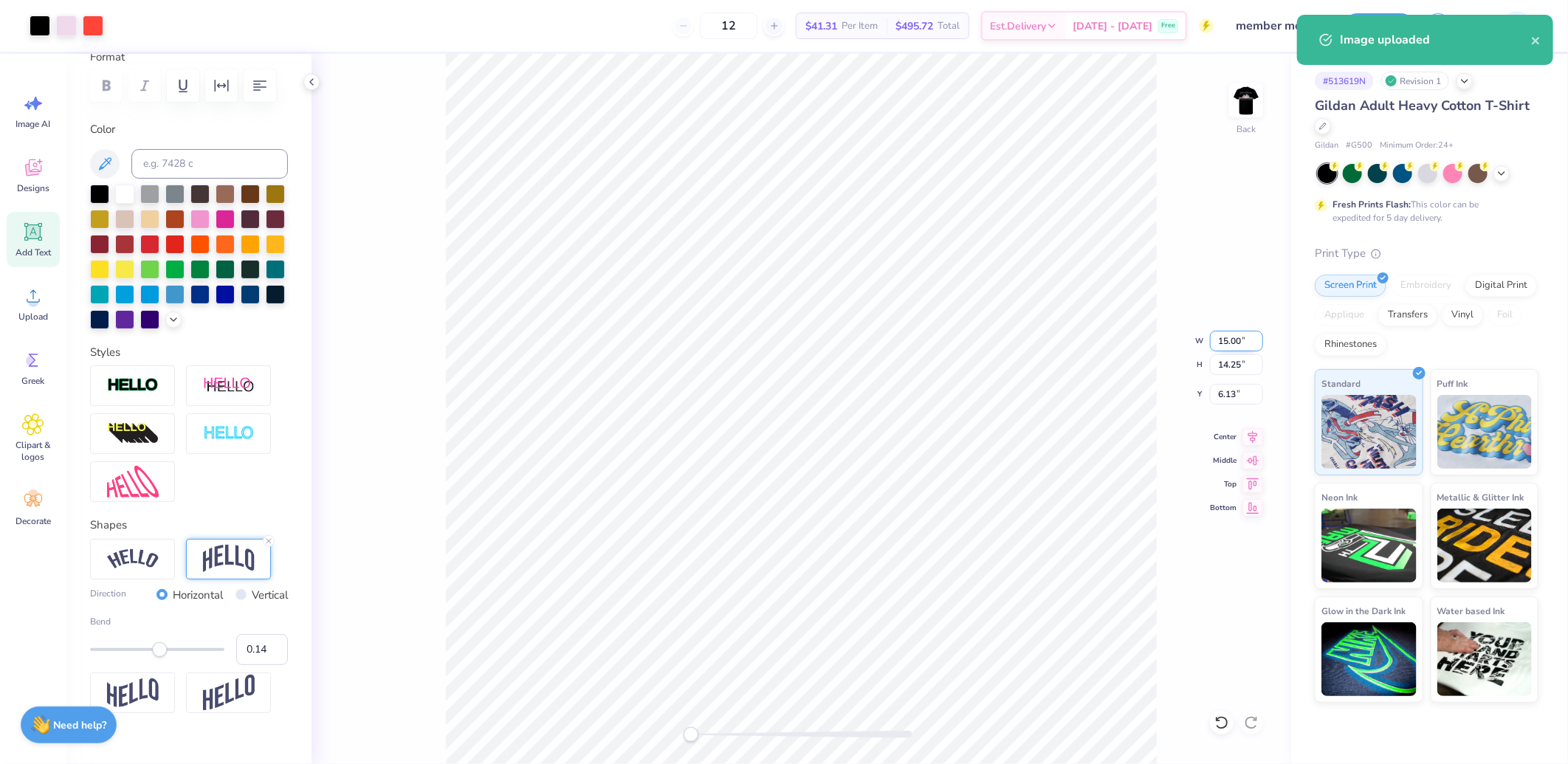
click at [1231, 341] on input "15.00" at bounding box center [1236, 340] width 53 height 20
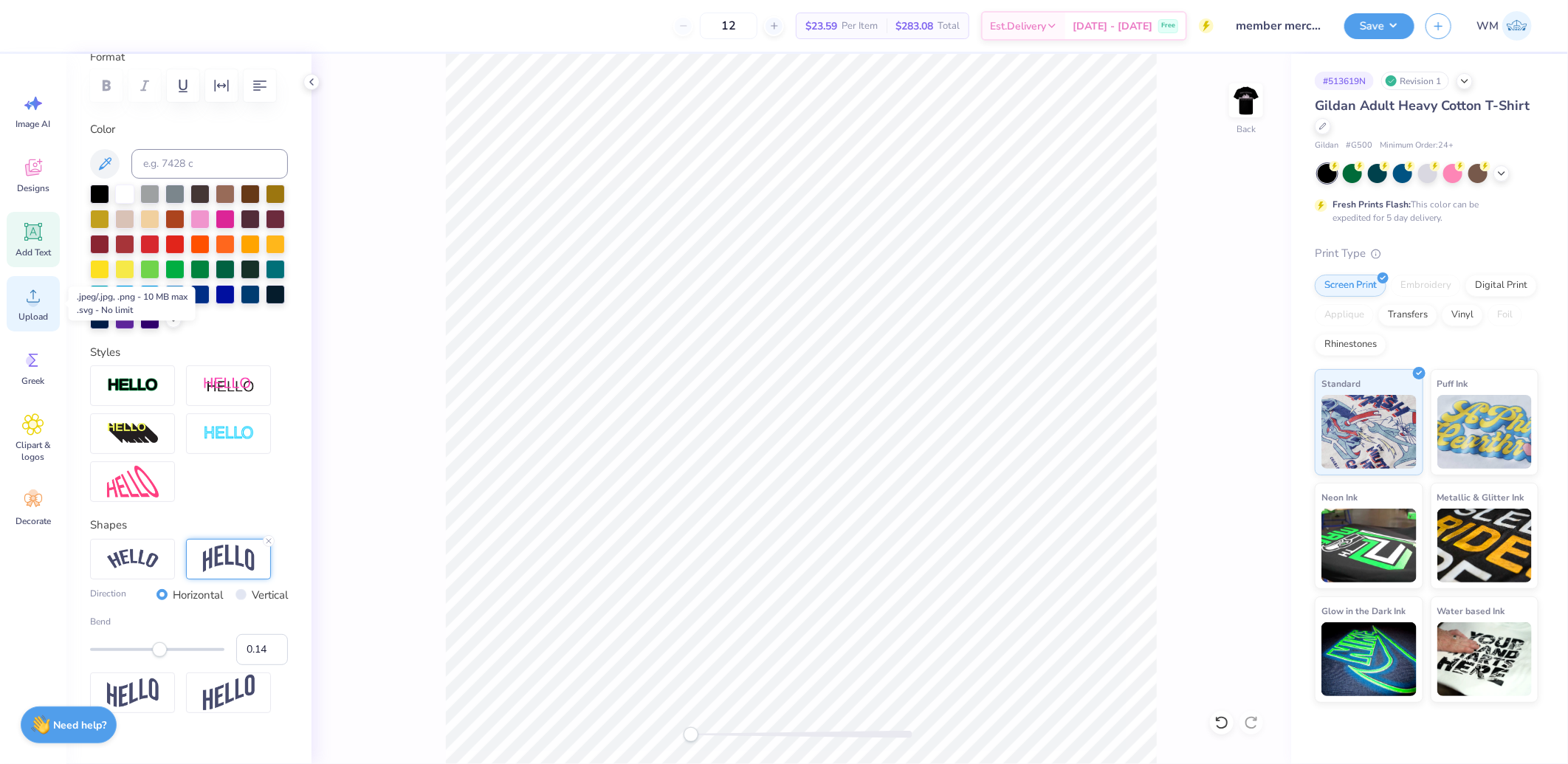
click at [41, 297] on icon at bounding box center [32, 296] width 22 height 22
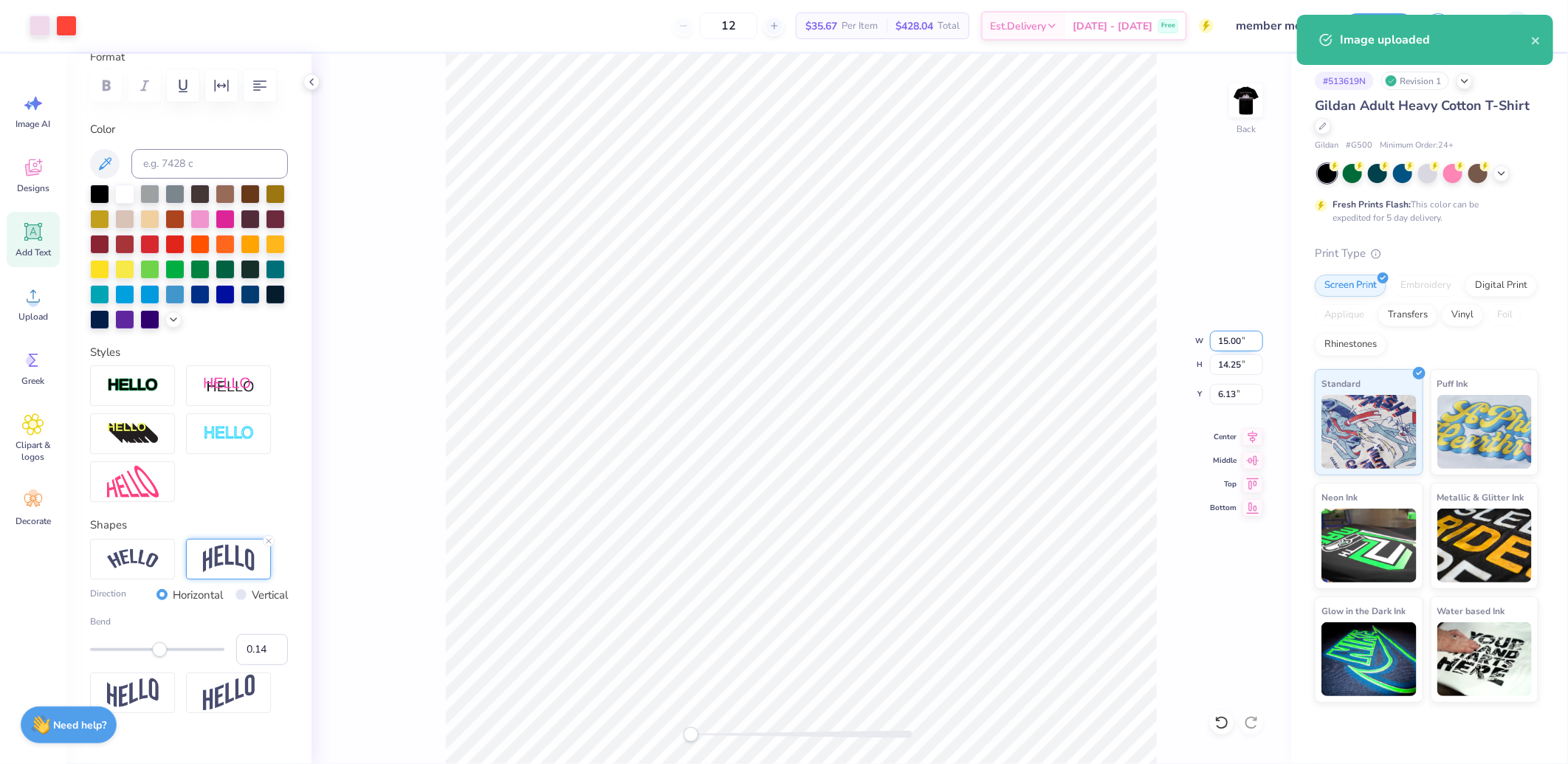
click at [1235, 343] on input "15.00" at bounding box center [1236, 340] width 53 height 20
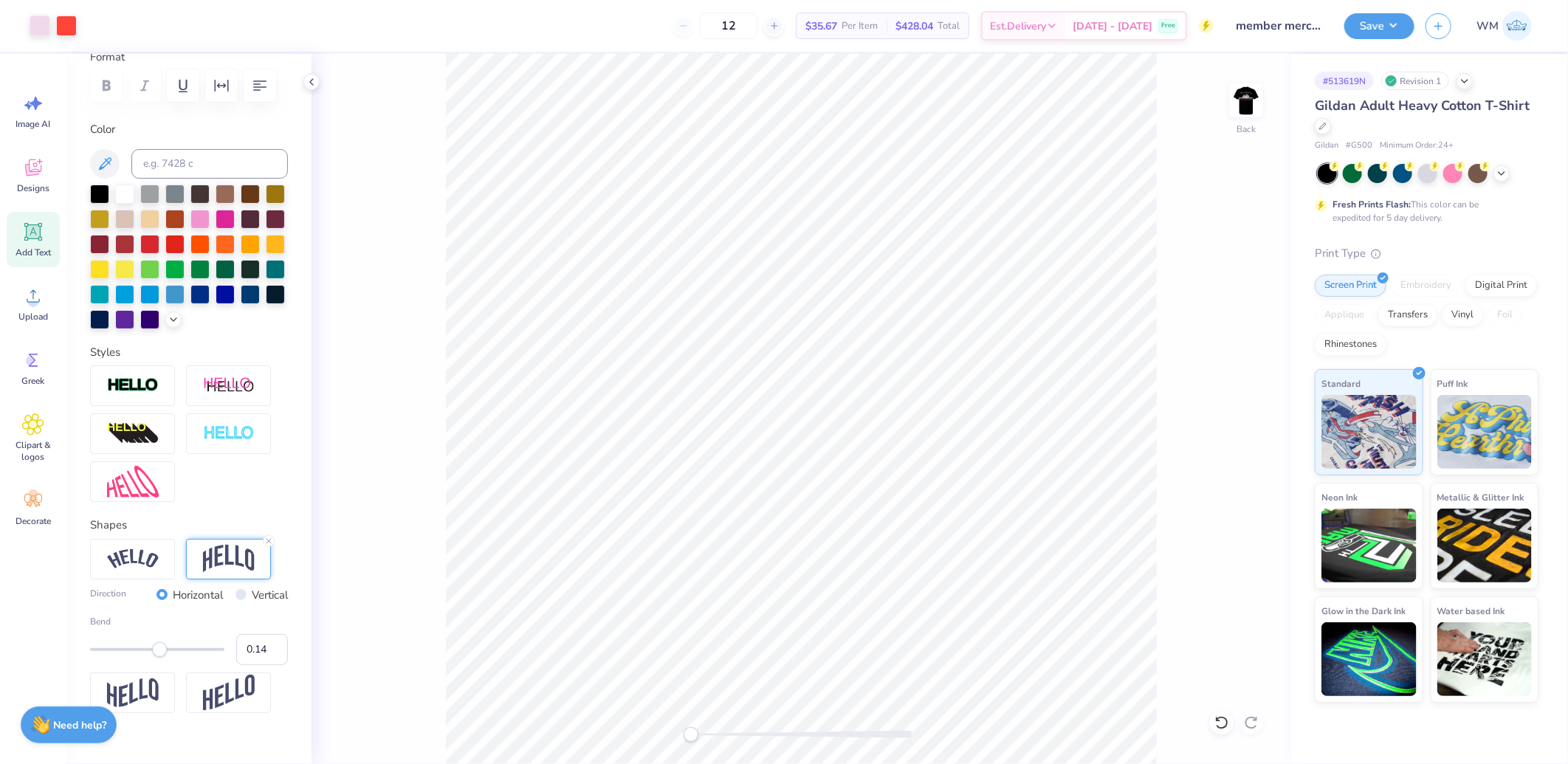
click at [1180, 763] on html "Art colors 12 $35.67 Per Item $428.04 Total Est. Delivery Sep 24 - 27 Free Desi…" at bounding box center [784, 382] width 1568 height 764
click at [1233, 340] on input "15.00" at bounding box center [1236, 340] width 53 height 20
type input "3.94"
type input "3.74"
click at [1242, 395] on input "11.38" at bounding box center [1236, 394] width 53 height 20
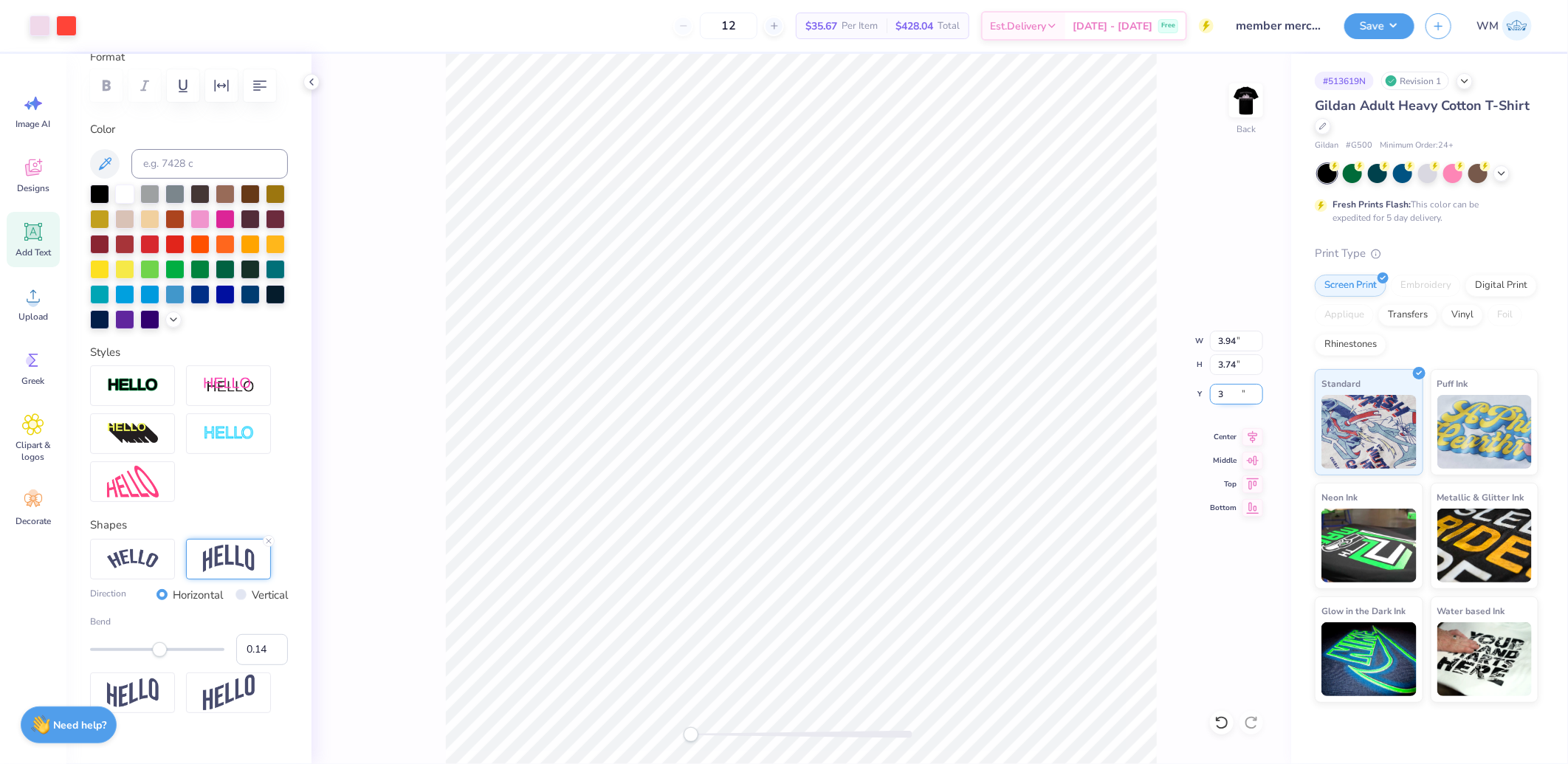
type input "3"
drag, startPoint x: 1393, startPoint y: 32, endPoint x: 1403, endPoint y: 40, distance: 12.8
click at [1393, 32] on button "Save" at bounding box center [1379, 26] width 70 height 26
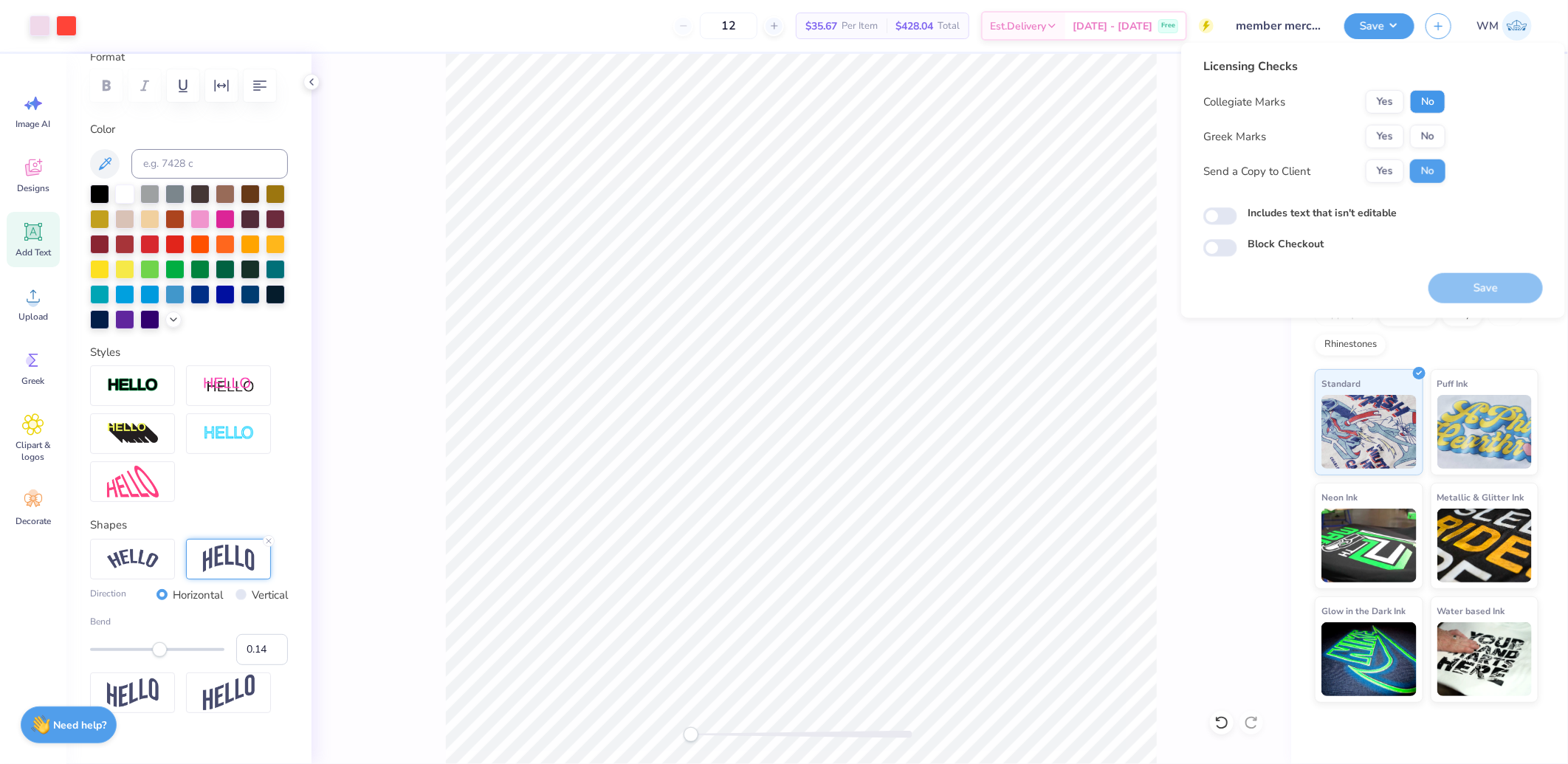
click at [1430, 99] on button "No" at bounding box center [1427, 102] width 35 height 23
click at [1435, 129] on button "No" at bounding box center [1427, 136] width 35 height 23
click at [1375, 175] on button "Yes" at bounding box center [1384, 171] width 38 height 23
click at [1219, 210] on input "Includes text that isn't editable" at bounding box center [1220, 217] width 34 height 18
checkbox input "true"
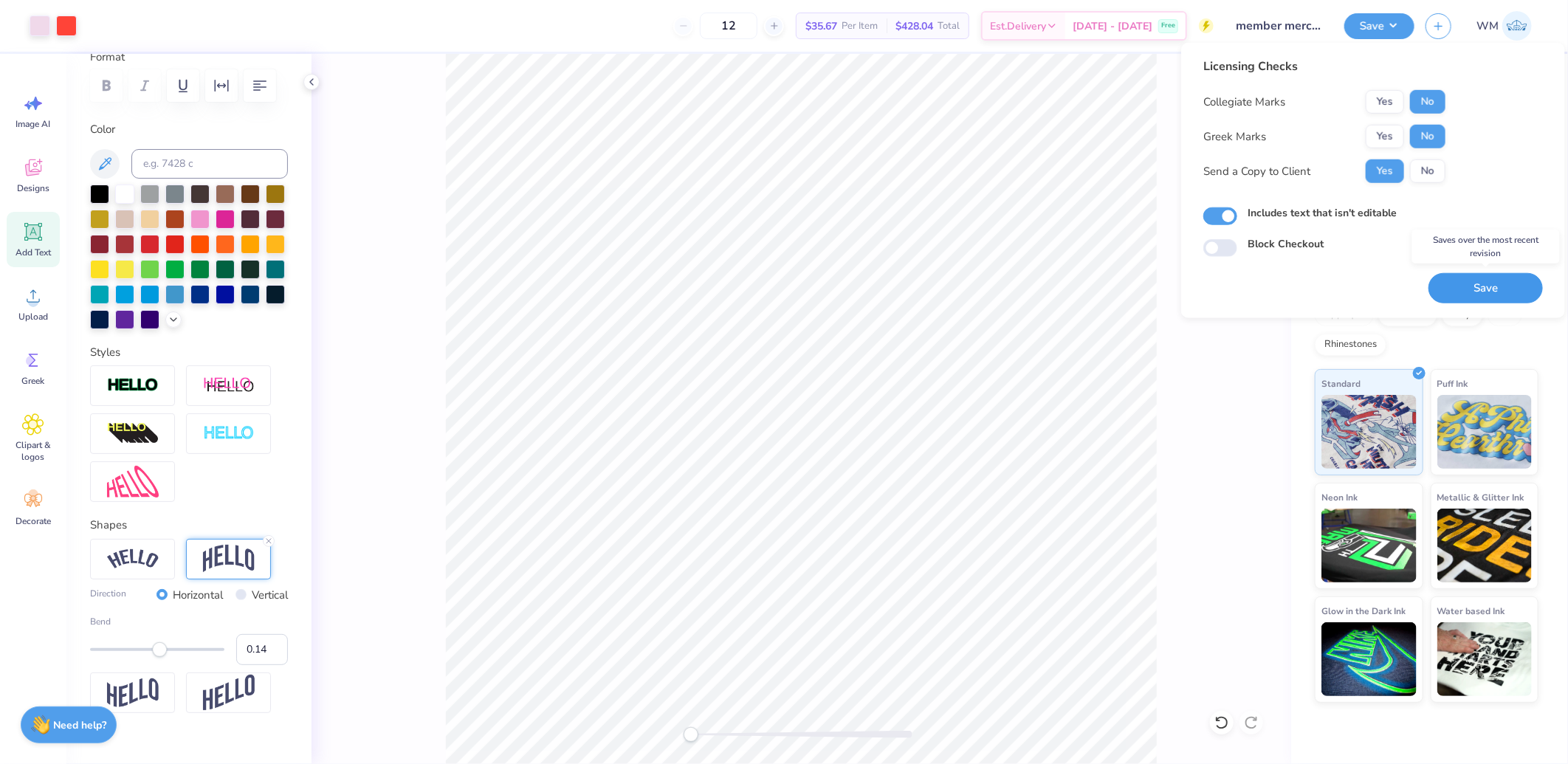
click at [1518, 283] on button "Save" at bounding box center [1486, 288] width 114 height 30
